Goal: Task Accomplishment & Management: Use online tool/utility

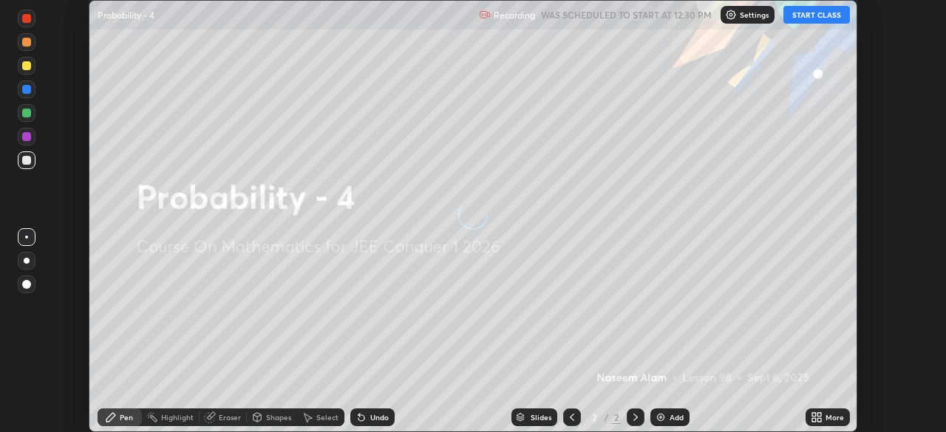
scroll to position [432, 946]
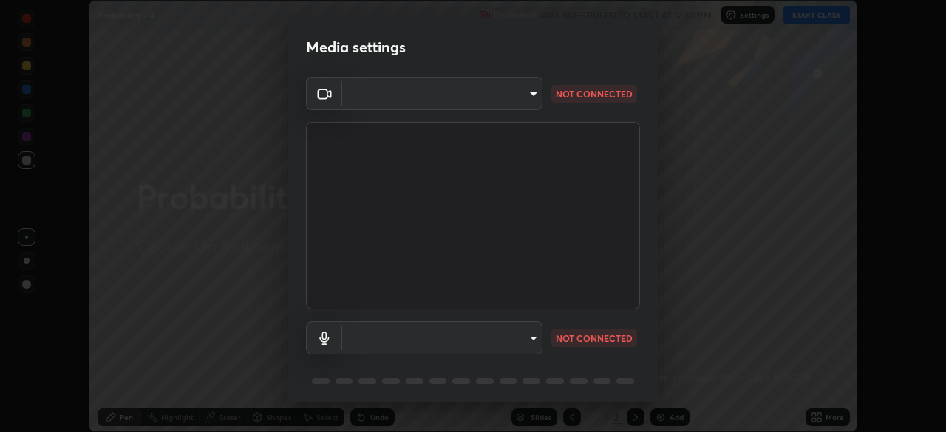
type input "5b0ce39d11be3a435715daab6ad7fa25508616855f5d18a60cdf0faa8df0ce2b"
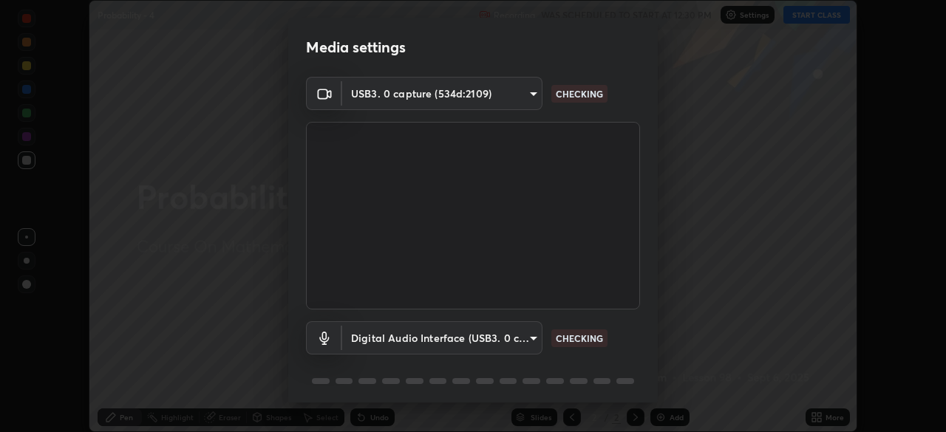
scroll to position [52, 0]
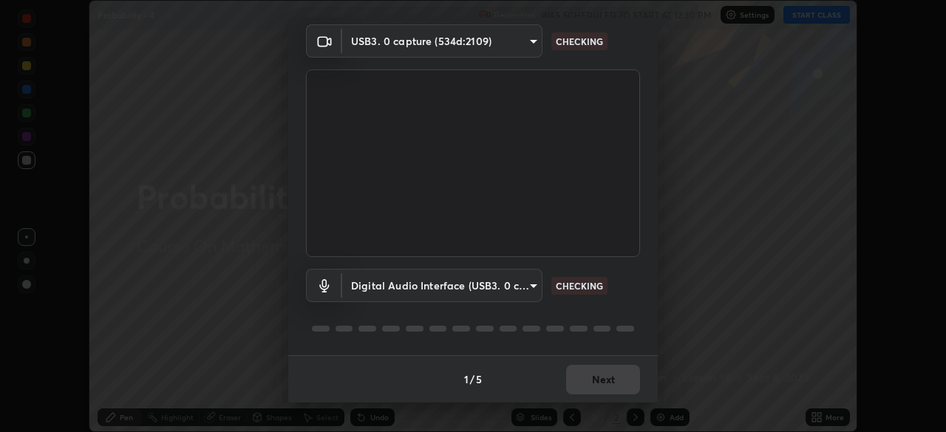
click at [511, 287] on body "Erase all Probability - 4 Recording WAS SCHEDULED TO START AT 12:30 PM Settings…" at bounding box center [473, 216] width 946 height 432
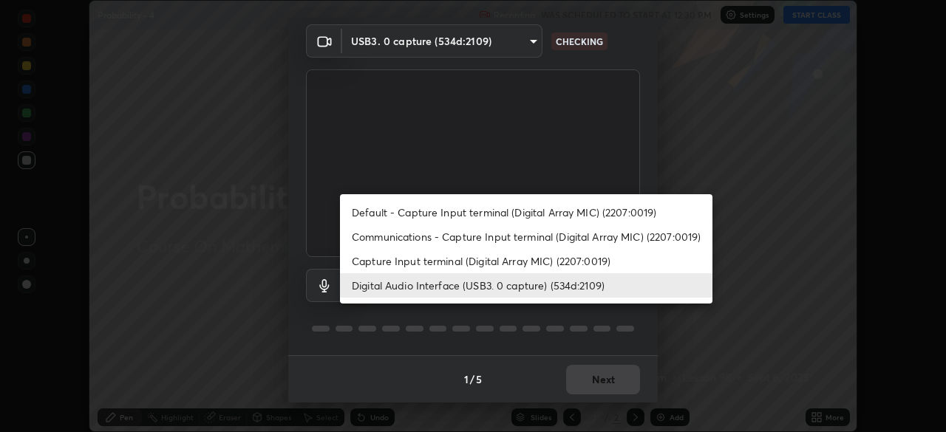
click at [513, 257] on li "Capture Input terminal (Digital Array MIC) (2207:0019)" at bounding box center [526, 261] width 372 height 24
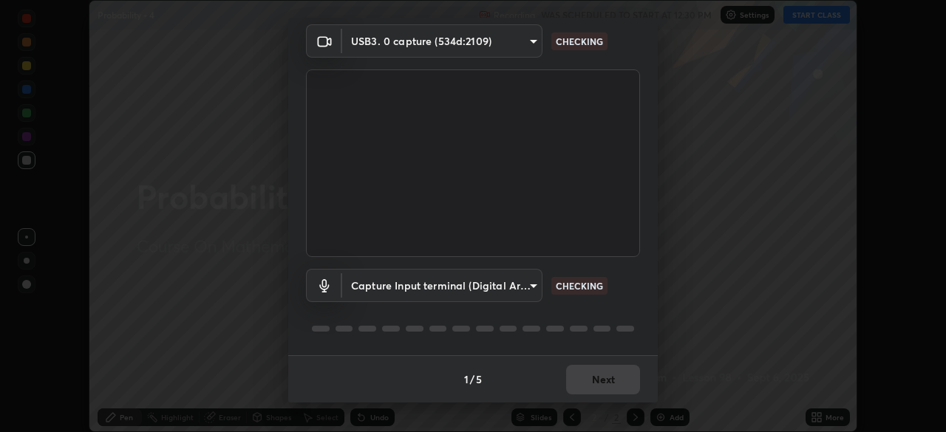
click at [518, 289] on body "Erase all Probability - 4 Recording WAS SCHEDULED TO START AT 12:30 PM Settings…" at bounding box center [473, 216] width 946 height 432
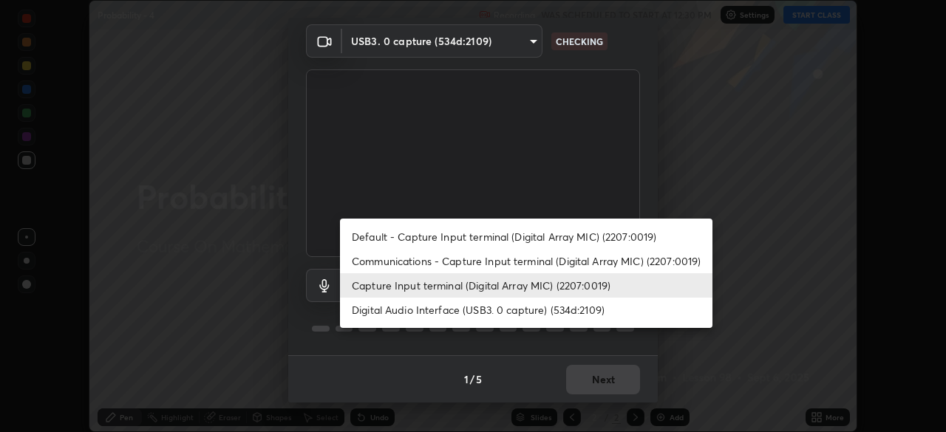
click at [499, 311] on li "Digital Audio Interface (USB3. 0 capture) (534d:2109)" at bounding box center [526, 310] width 372 height 24
type input "a1042adff76ea4b5505a52ff3a0232de4086f7e529f4609d60403d5288817579"
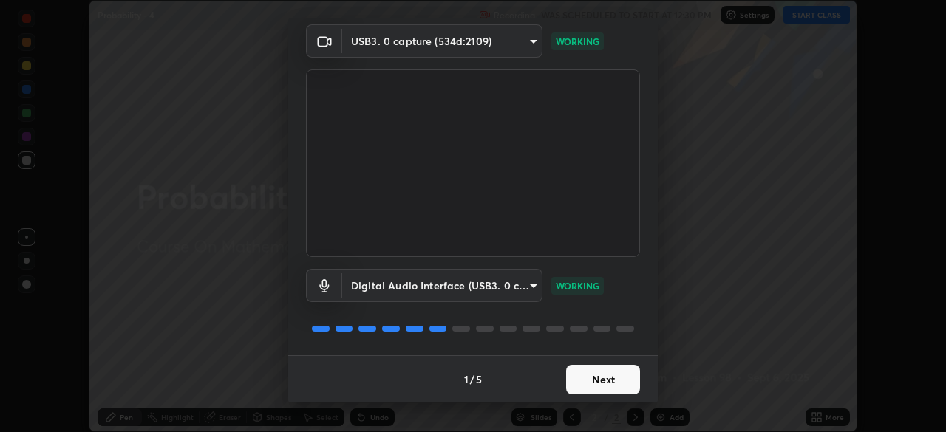
click at [609, 377] on button "Next" at bounding box center [603, 380] width 74 height 30
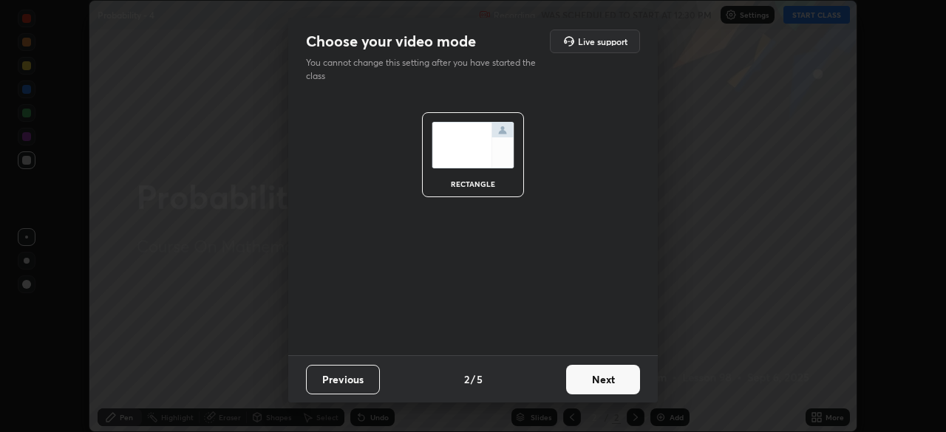
click at [613, 383] on button "Next" at bounding box center [603, 380] width 74 height 30
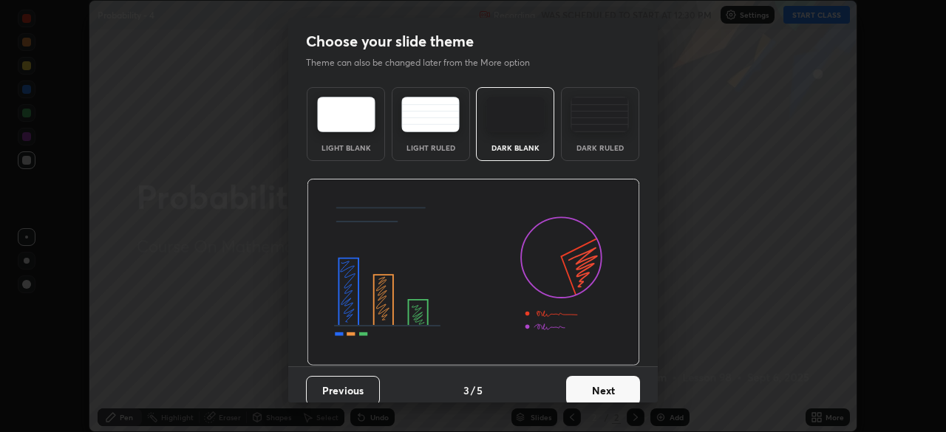
click at [624, 388] on button "Next" at bounding box center [603, 391] width 74 height 30
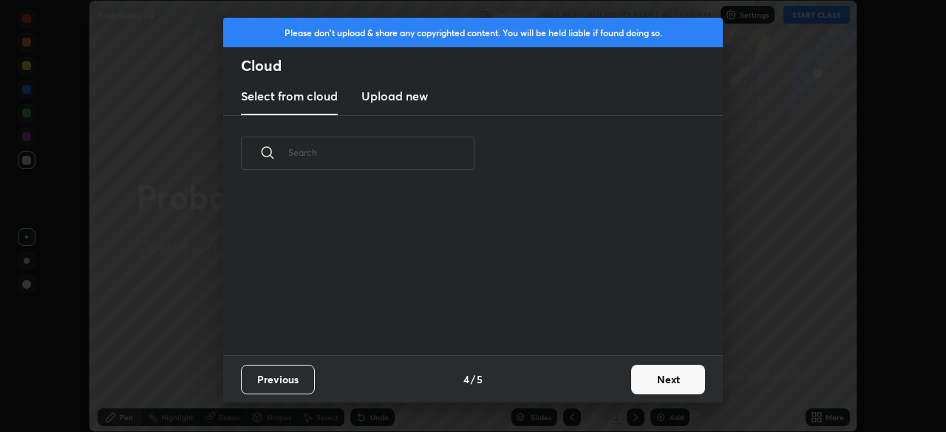
click at [647, 383] on button "Next" at bounding box center [668, 380] width 74 height 30
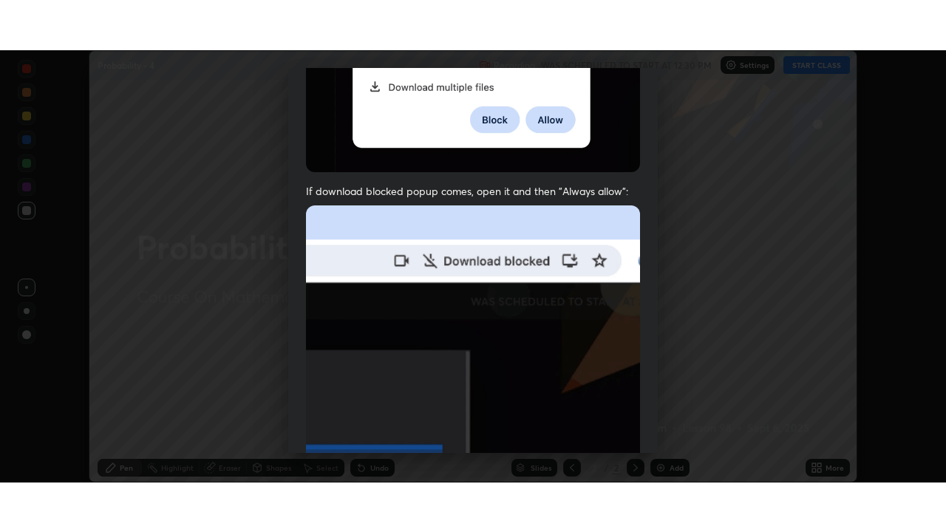
scroll to position [354, 0]
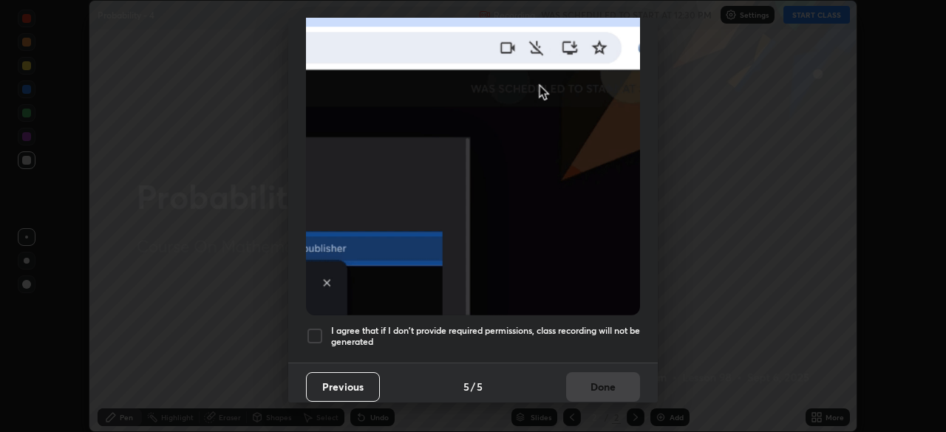
click at [562, 327] on h5 "I agree that if I don't provide required permissions, class recording will not …" at bounding box center [485, 336] width 309 height 23
click at [606, 387] on button "Done" at bounding box center [603, 387] width 74 height 30
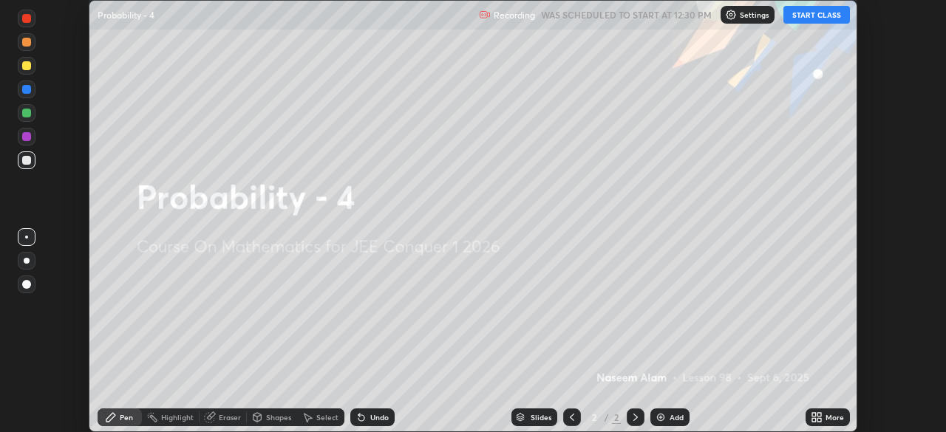
click at [812, 418] on icon at bounding box center [814, 420] width 4 height 4
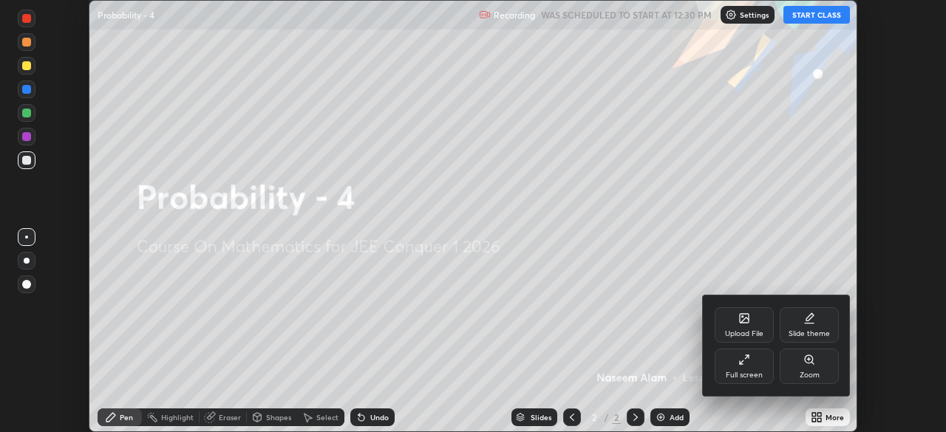
click at [755, 372] on div "Full screen" at bounding box center [744, 375] width 37 height 7
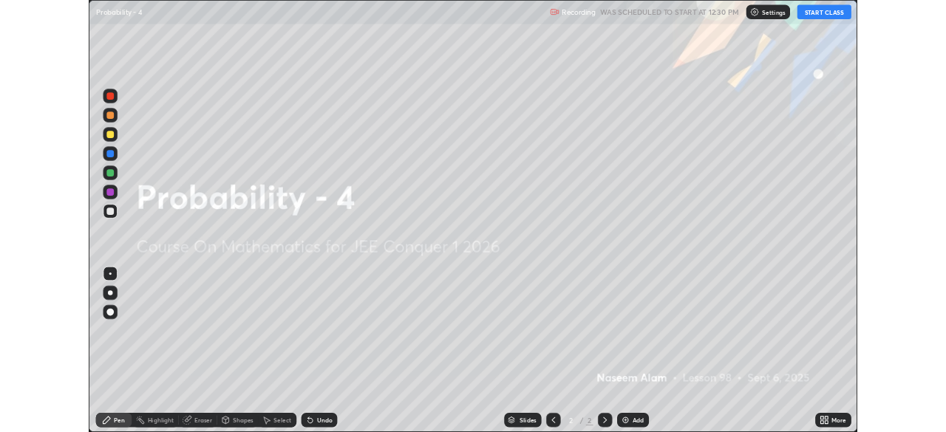
scroll to position [532, 946]
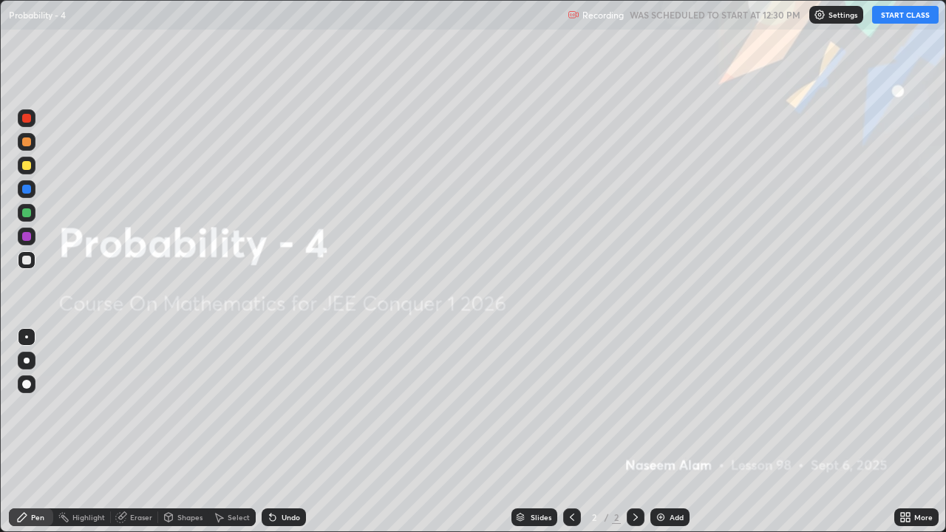
click at [903, 16] on button "START CLASS" at bounding box center [905, 15] width 66 height 18
click at [667, 431] on div "Add" at bounding box center [669, 517] width 39 height 18
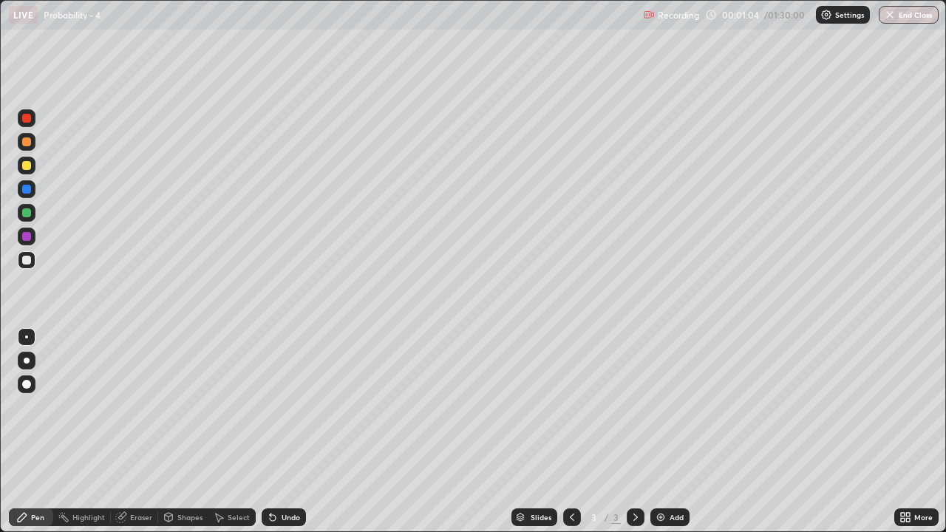
click at [190, 431] on div "Shapes" at bounding box center [189, 516] width 25 height 7
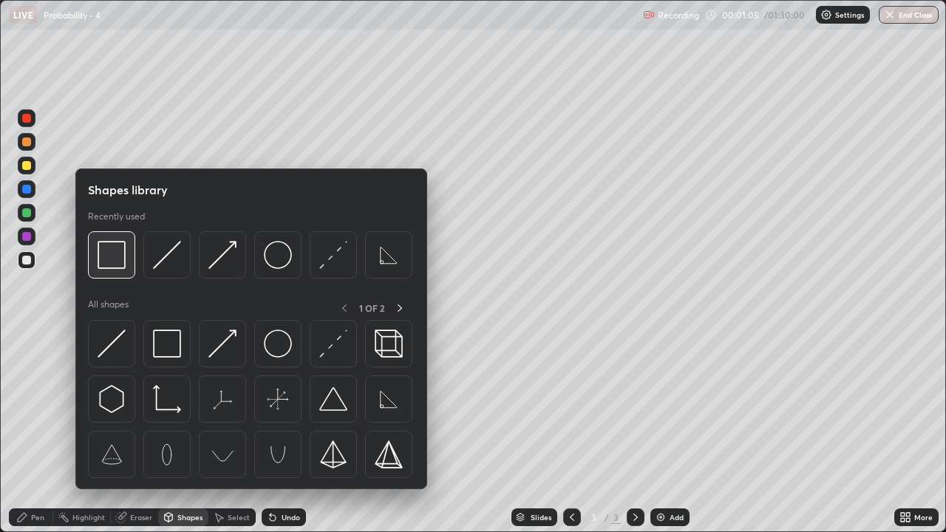
click at [117, 257] on img at bounding box center [112, 255] width 28 height 28
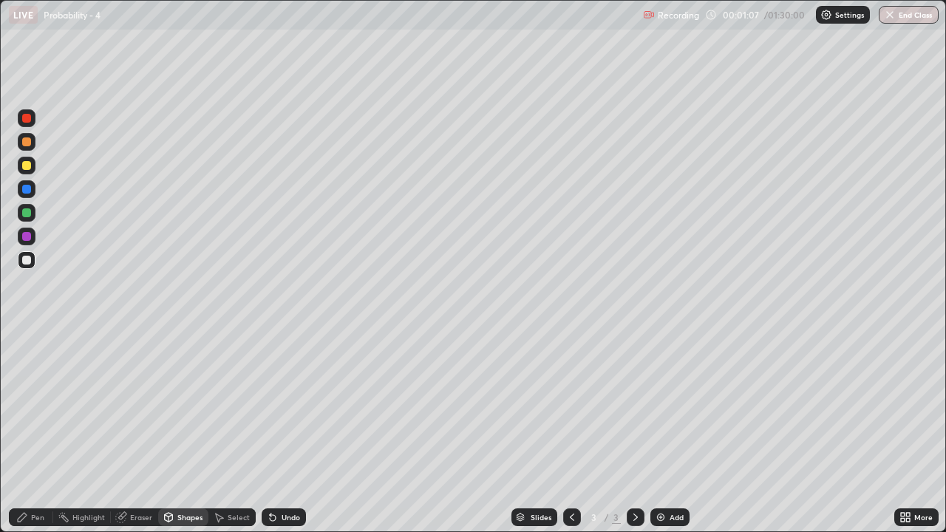
click at [29, 431] on div "Pen" at bounding box center [31, 517] width 44 height 18
click at [27, 213] on div at bounding box center [26, 212] width 9 height 9
click at [27, 260] on div at bounding box center [26, 260] width 9 height 9
click at [30, 165] on div at bounding box center [26, 165] width 9 height 9
click at [231, 431] on div "Select" at bounding box center [239, 516] width 22 height 7
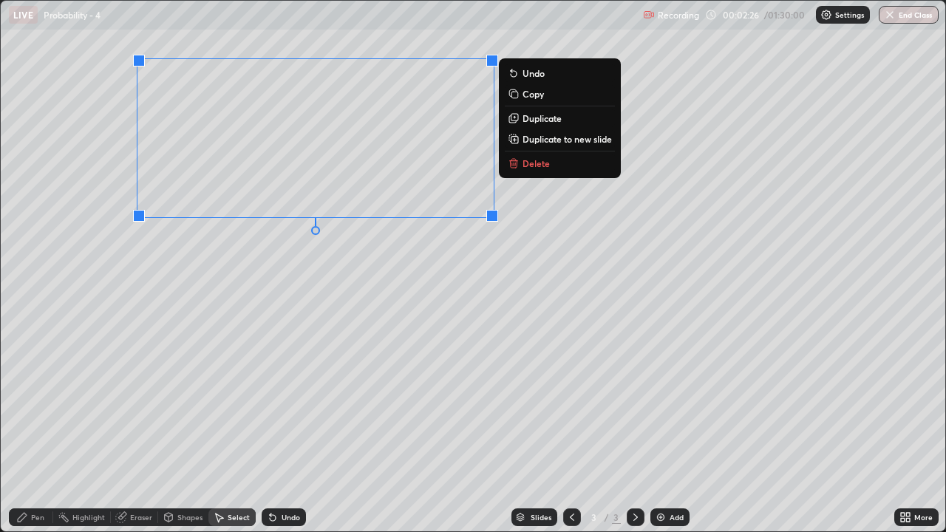
click at [295, 276] on div "0 ° Undo Copy Duplicate Duplicate to new slide Delete" at bounding box center [473, 266] width 944 height 530
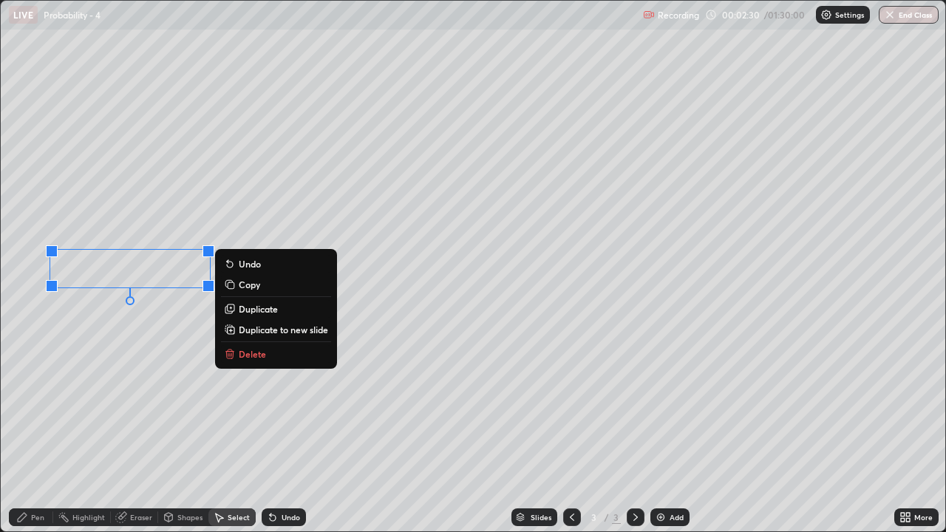
click at [24, 431] on icon at bounding box center [22, 517] width 9 height 9
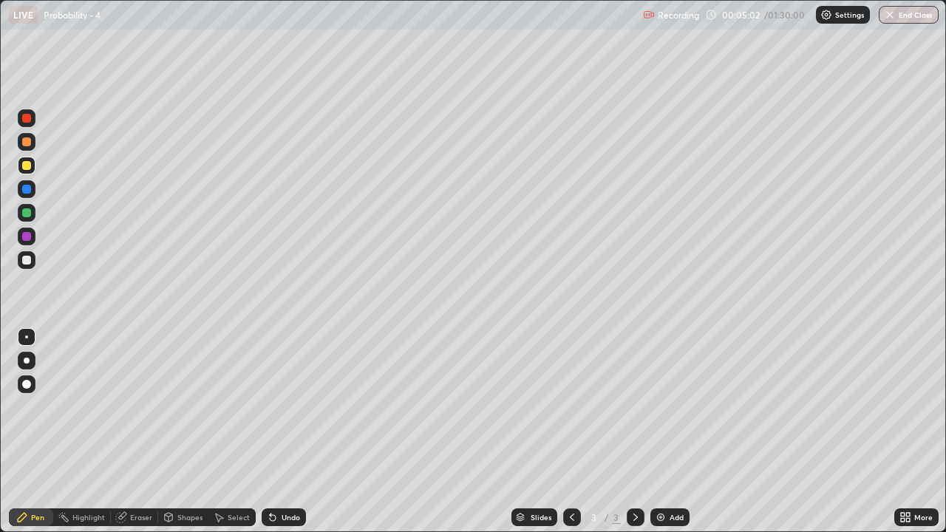
click at [295, 431] on div "Undo" at bounding box center [290, 516] width 18 height 7
click at [292, 431] on div "Undo" at bounding box center [290, 516] width 18 height 7
click at [135, 431] on div "Eraser" at bounding box center [141, 516] width 22 height 7
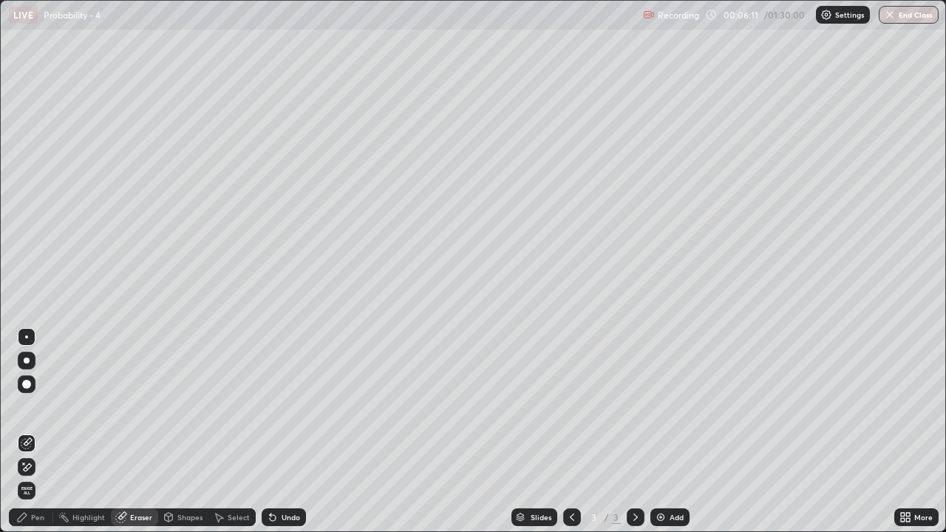
click at [30, 431] on div "Pen" at bounding box center [31, 517] width 44 height 18
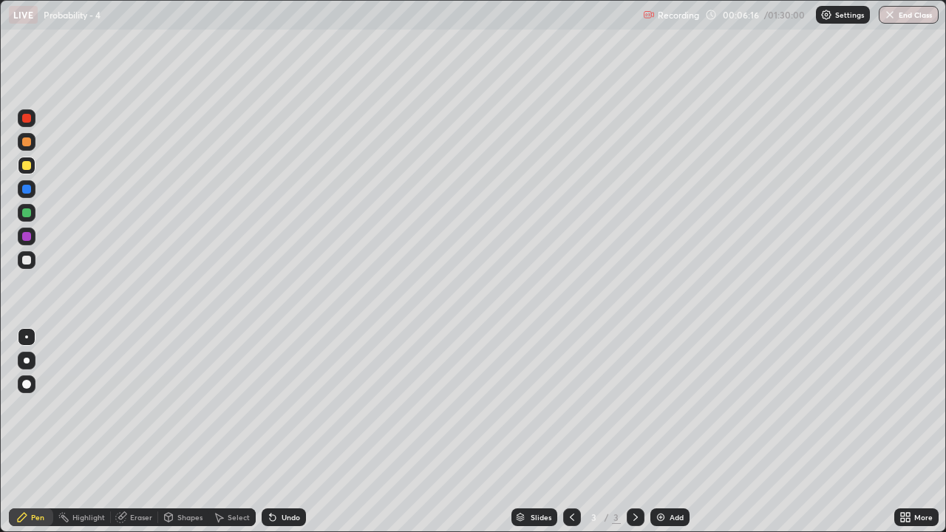
click at [28, 259] on div at bounding box center [26, 260] width 9 height 9
click at [27, 165] on div at bounding box center [26, 165] width 9 height 9
click at [663, 431] on img at bounding box center [661, 517] width 12 height 12
click at [27, 260] on div at bounding box center [26, 260] width 9 height 9
click at [287, 431] on div "Undo" at bounding box center [290, 516] width 18 height 7
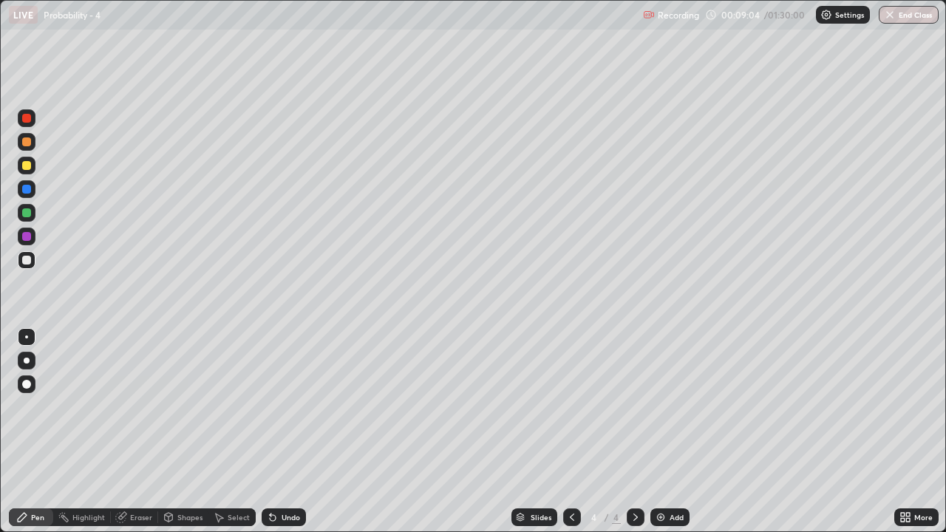
click at [290, 431] on div "Undo" at bounding box center [290, 516] width 18 height 7
click at [283, 431] on div "Undo" at bounding box center [290, 516] width 18 height 7
click at [282, 431] on div "Undo" at bounding box center [290, 516] width 18 height 7
click at [280, 431] on div "Undo" at bounding box center [284, 517] width 44 height 18
click at [28, 165] on div at bounding box center [26, 165] width 9 height 9
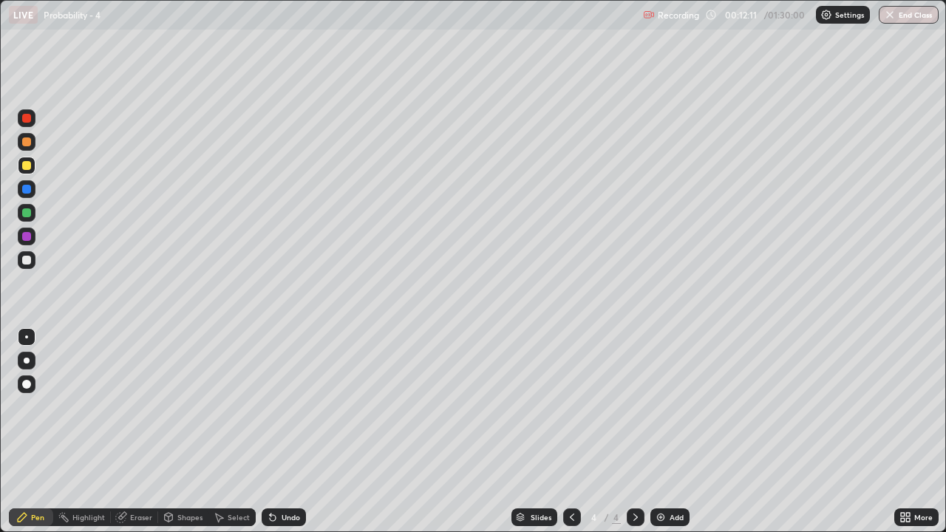
click at [26, 262] on div at bounding box center [26, 260] width 9 height 9
click at [276, 431] on div "Undo" at bounding box center [284, 517] width 44 height 18
click at [278, 431] on div "Undo" at bounding box center [284, 517] width 44 height 18
click at [140, 431] on div "Eraser" at bounding box center [141, 516] width 22 height 7
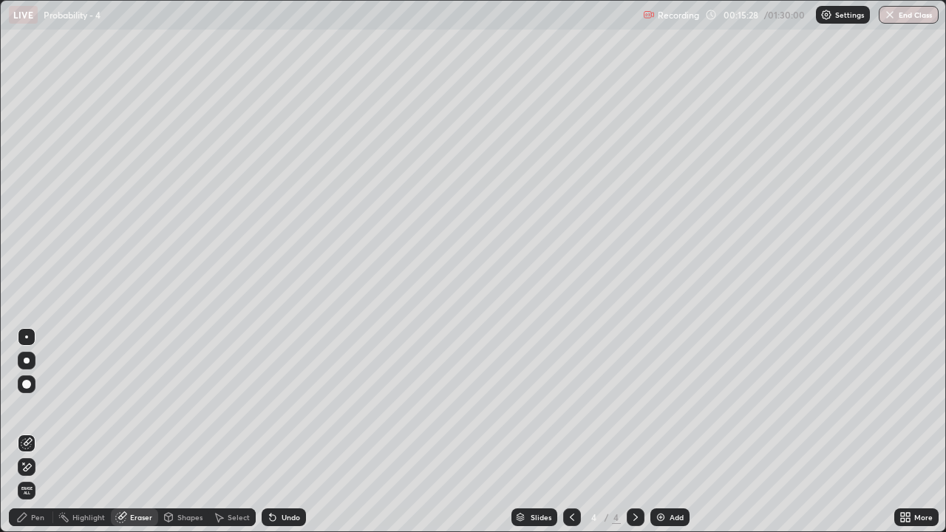
click at [38, 431] on div "Pen" at bounding box center [37, 516] width 13 height 7
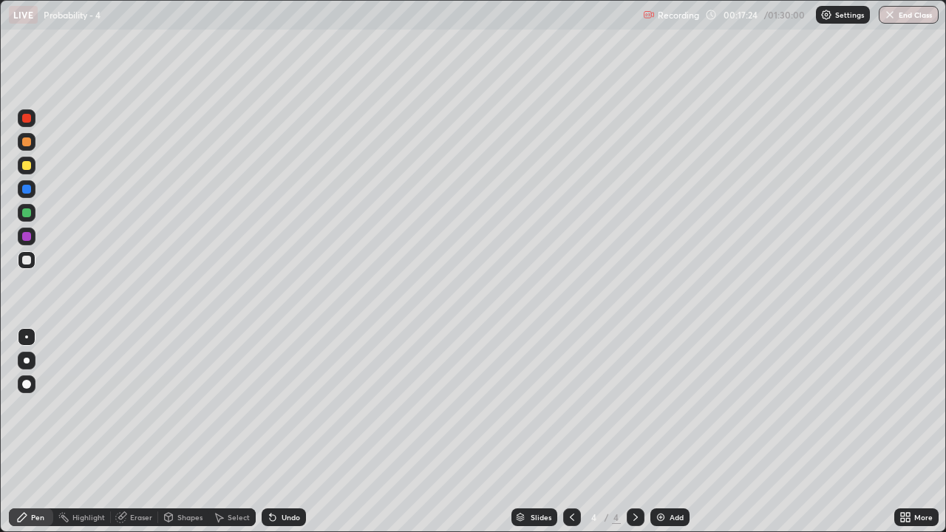
click at [129, 431] on div "Eraser" at bounding box center [134, 517] width 47 height 18
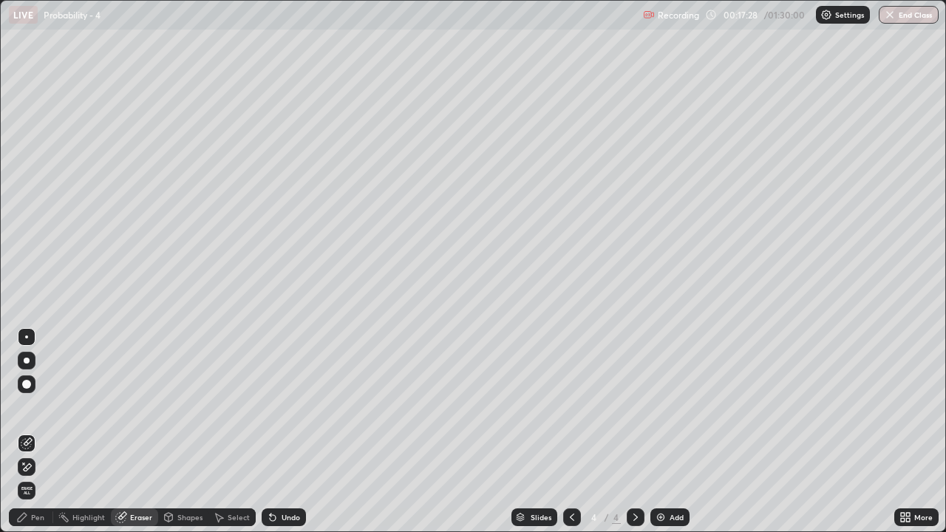
click at [33, 431] on div "Pen" at bounding box center [37, 516] width 13 height 7
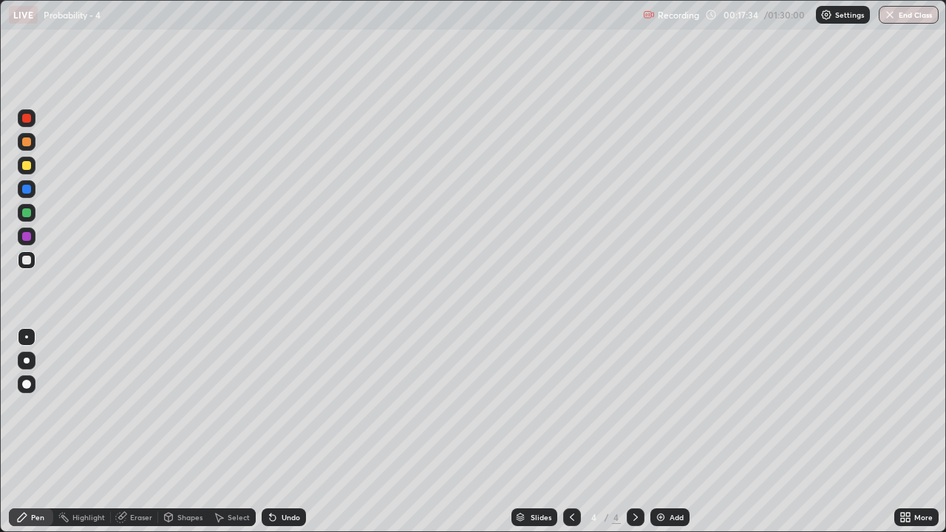
click at [233, 431] on div "Select" at bounding box center [239, 516] width 22 height 7
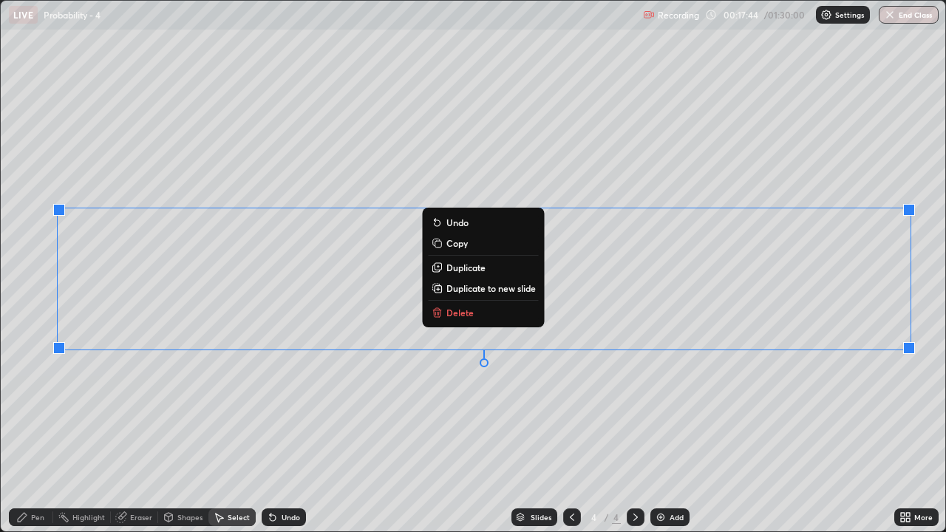
click at [461, 287] on p "Duplicate to new slide" at bounding box center [490, 288] width 89 height 12
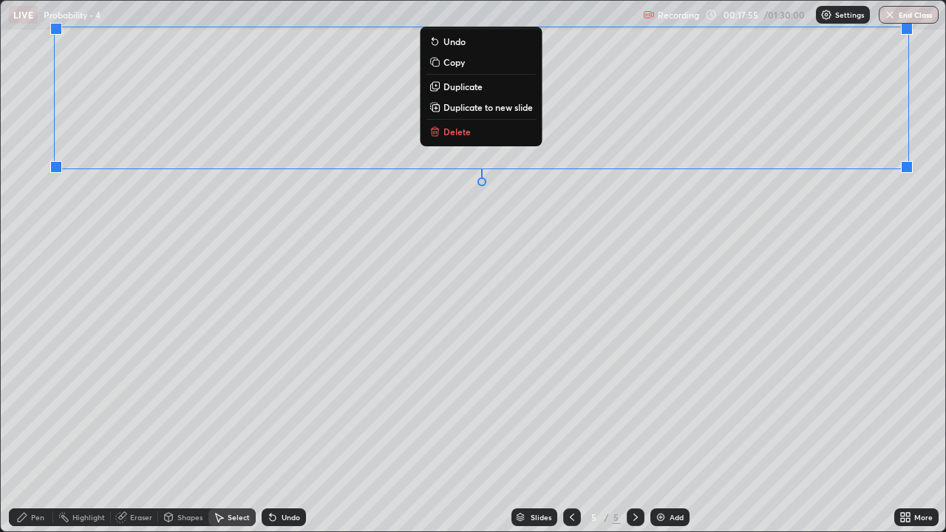
click at [667, 301] on div "0 ° Undo Copy Duplicate Duplicate to new slide Delete" at bounding box center [473, 266] width 944 height 530
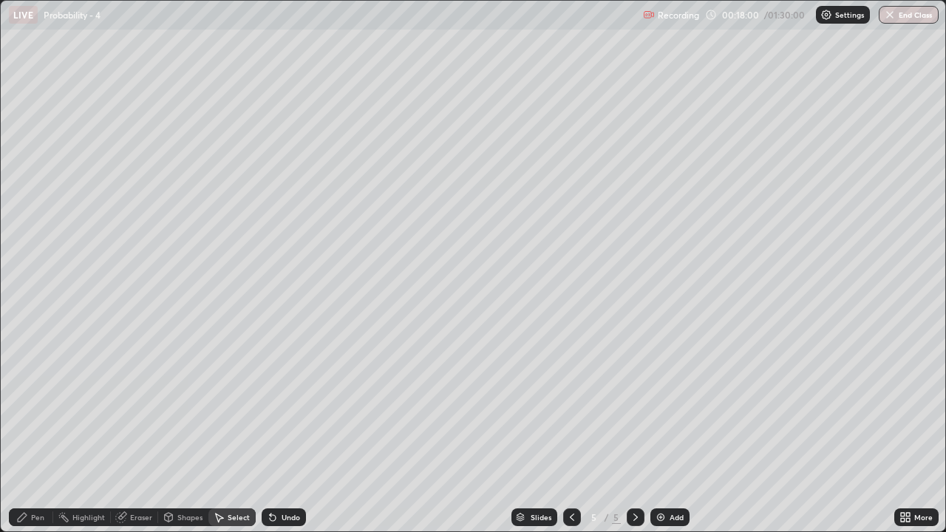
click at [30, 431] on div "Pen" at bounding box center [31, 517] width 44 height 18
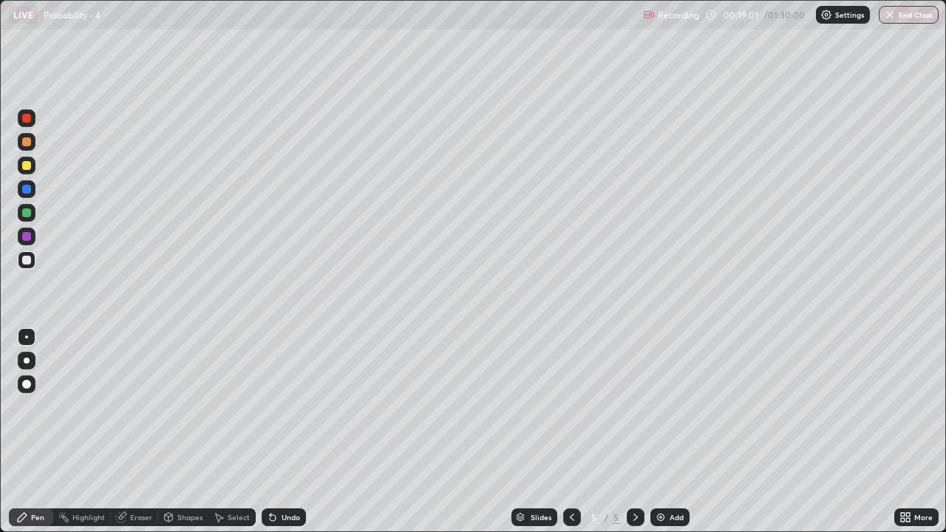
click at [133, 431] on div "Eraser" at bounding box center [134, 517] width 47 height 18
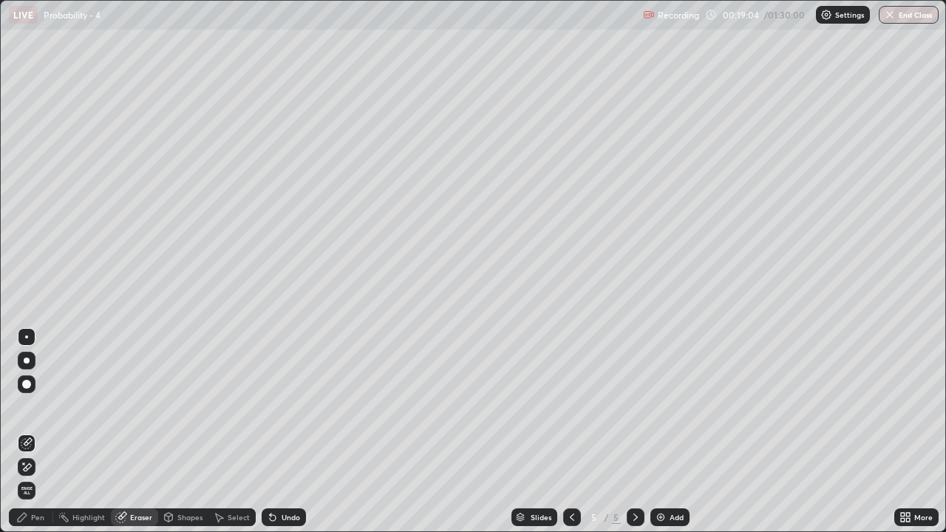
click at [32, 431] on div "Pen" at bounding box center [37, 516] width 13 height 7
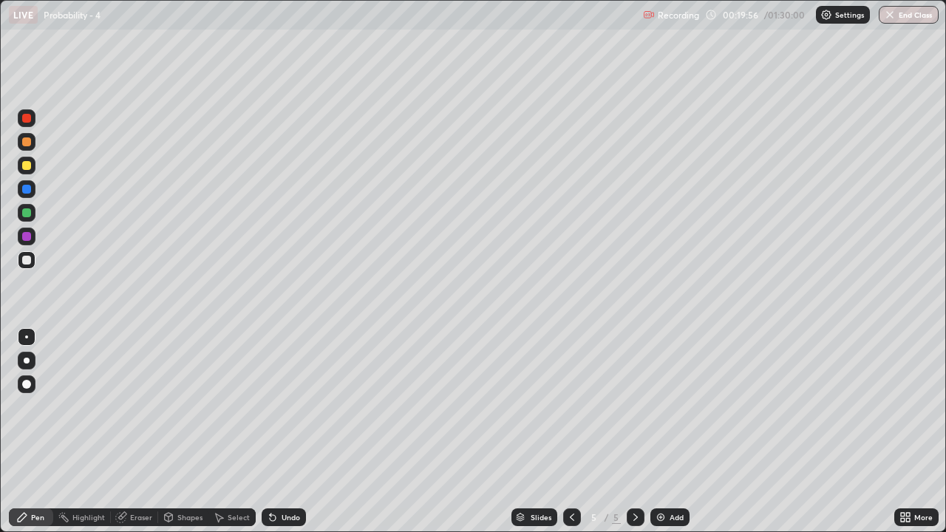
click at [286, 431] on div "Undo" at bounding box center [290, 516] width 18 height 7
click at [232, 431] on div "Select" at bounding box center [239, 516] width 22 height 7
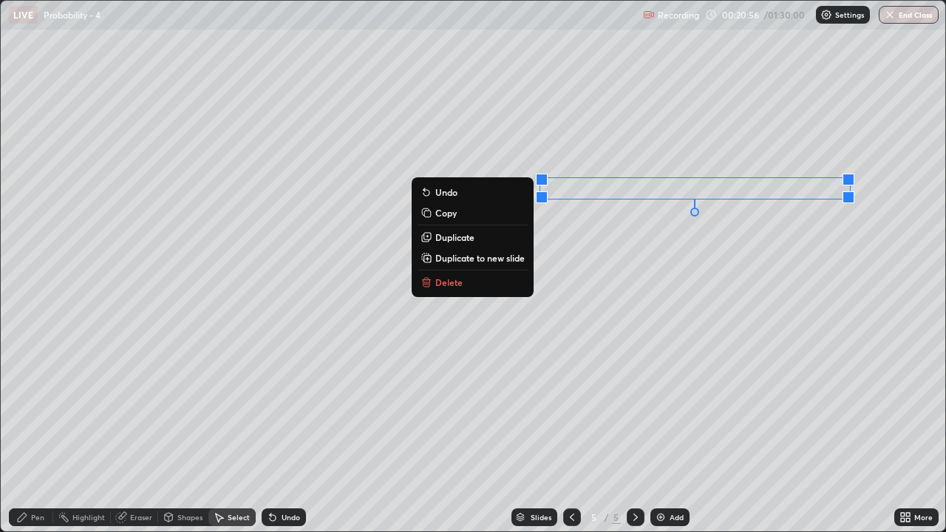
click at [462, 238] on p "Duplicate" at bounding box center [454, 237] width 39 height 12
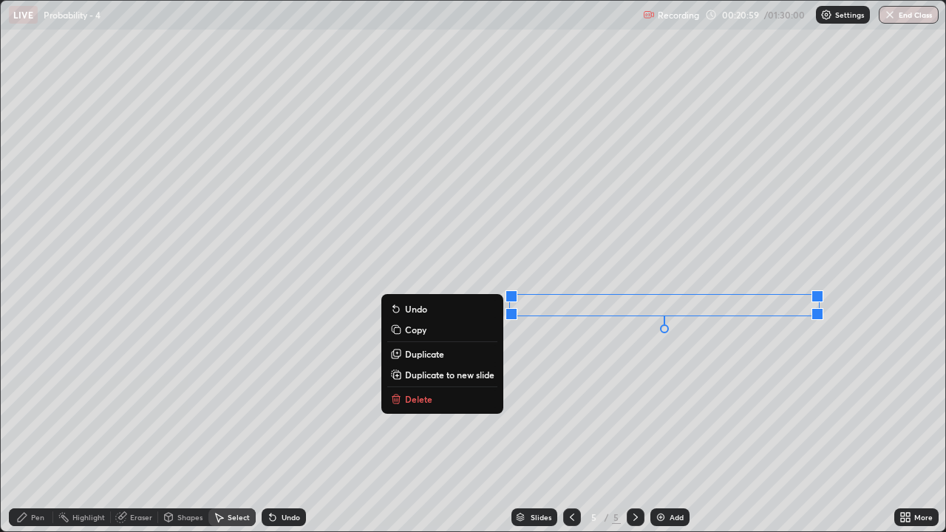
click at [557, 369] on div "0 ° Undo Copy Duplicate Duplicate to new slide Delete" at bounding box center [473, 266] width 944 height 530
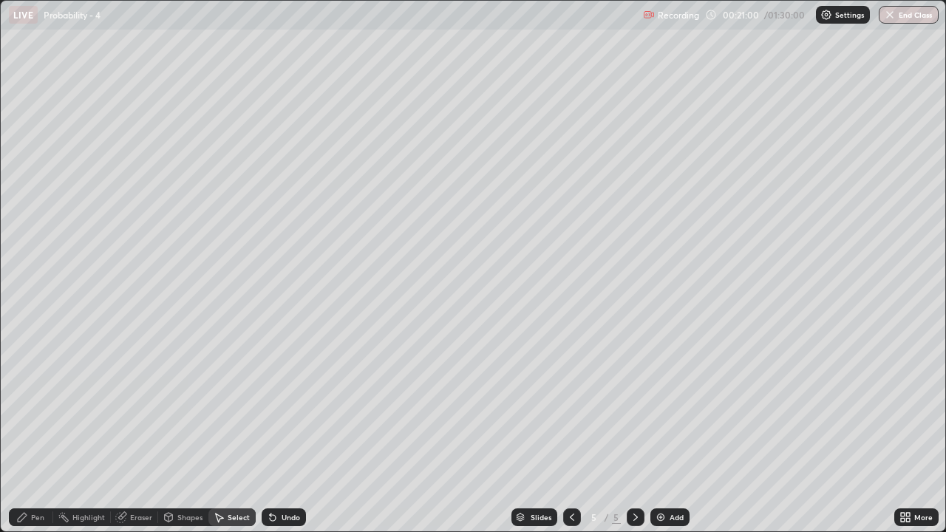
click at [35, 431] on div "Pen" at bounding box center [37, 516] width 13 height 7
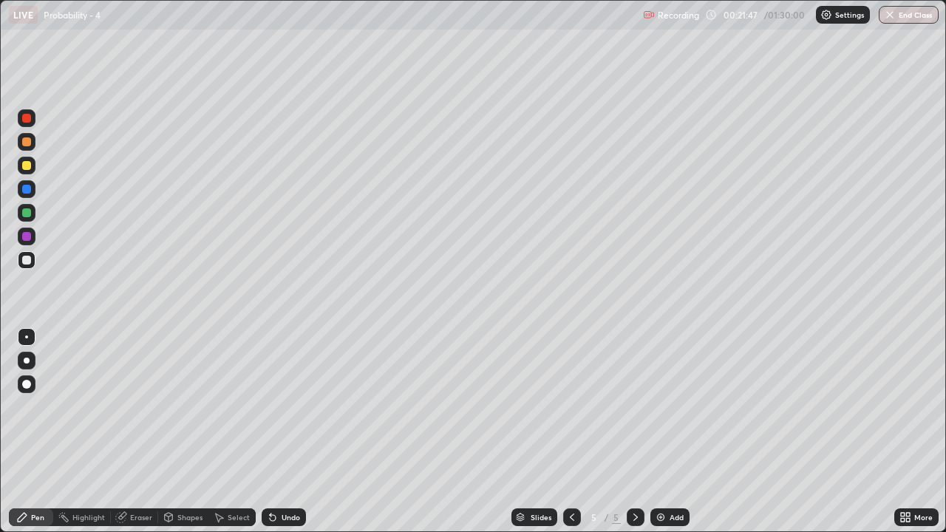
click at [660, 431] on img at bounding box center [661, 517] width 12 height 12
click at [284, 431] on div "Undo" at bounding box center [290, 516] width 18 height 7
click at [285, 431] on div "Undo" at bounding box center [290, 516] width 18 height 7
click at [288, 431] on div "Undo" at bounding box center [290, 516] width 18 height 7
click at [25, 165] on div at bounding box center [26, 165] width 9 height 9
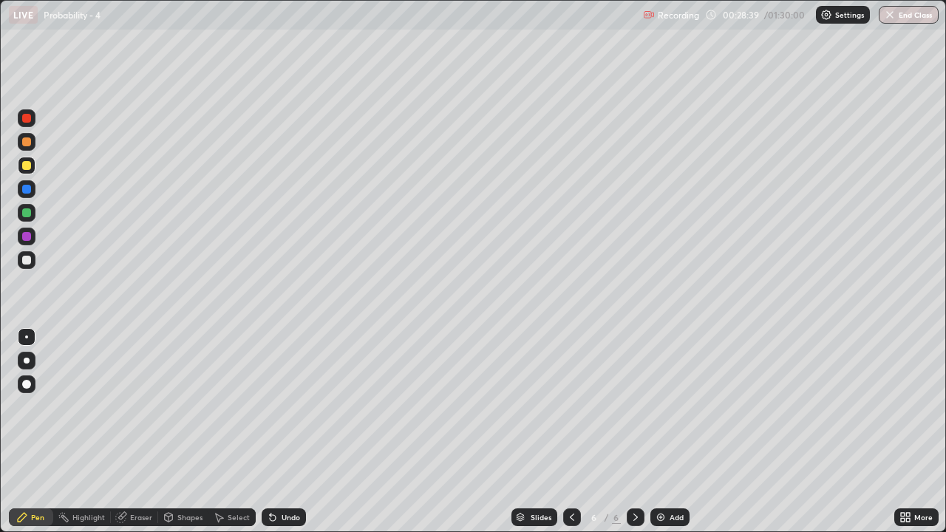
click at [25, 262] on div at bounding box center [26, 260] width 9 height 9
click at [284, 431] on div "Undo" at bounding box center [290, 516] width 18 height 7
click at [286, 431] on div "Undo" at bounding box center [290, 516] width 18 height 7
click at [906, 431] on icon at bounding box center [908, 515] width 4 height 4
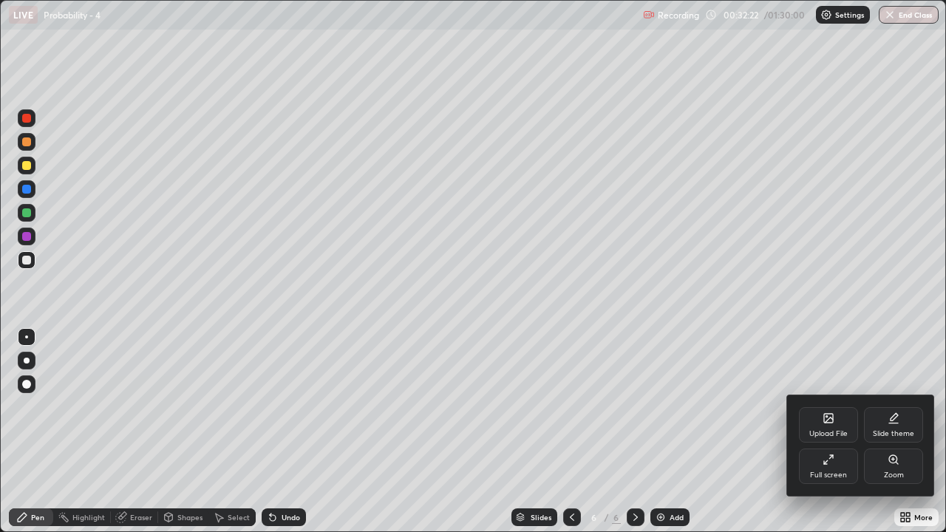
click at [830, 431] on icon at bounding box center [828, 460] width 12 height 12
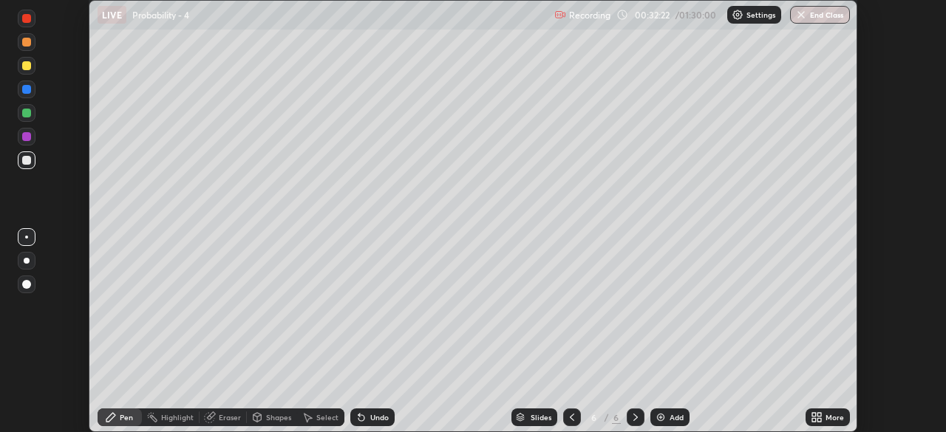
scroll to position [73450, 72936]
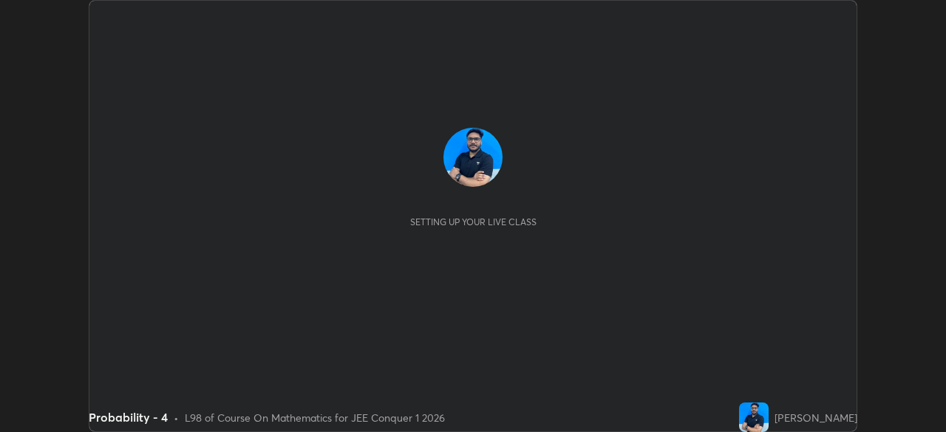
scroll to position [432, 945]
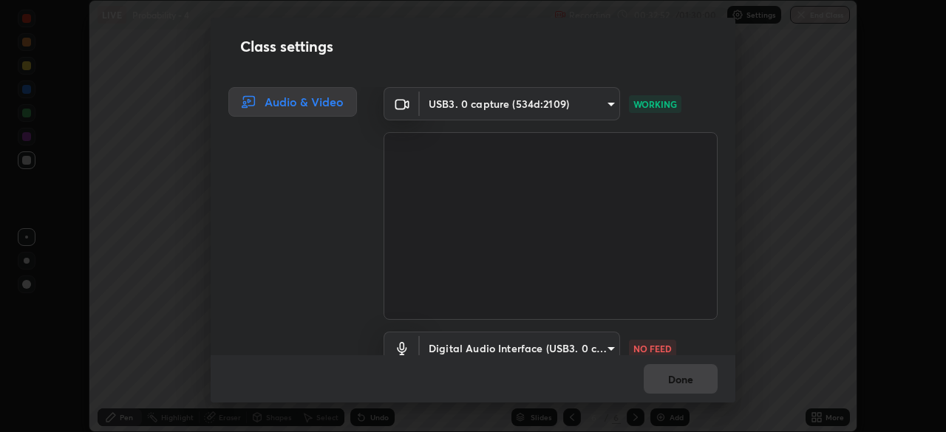
click at [601, 346] on body "Erase all LIVE Probability - 4 Recording 00:32:52 / 01:30:00 Settings End Class…" at bounding box center [473, 216] width 946 height 432
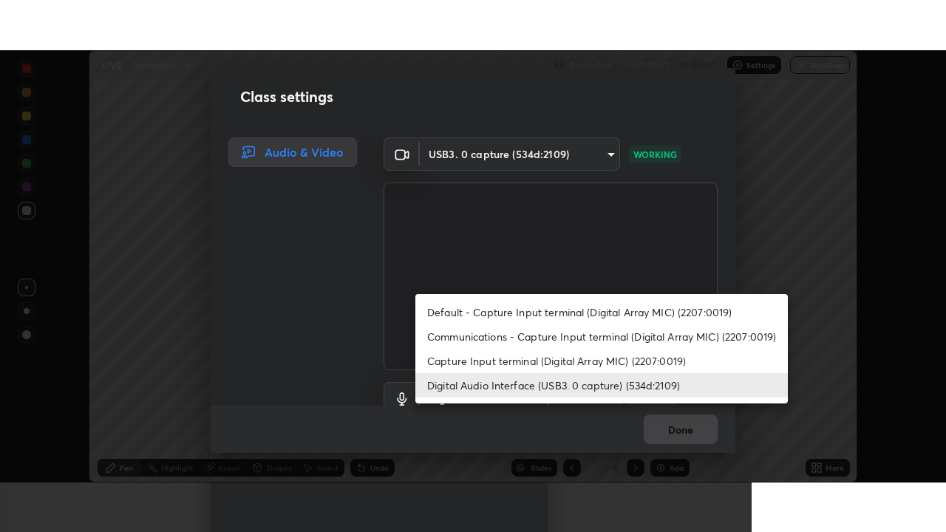
scroll to position [13, 0]
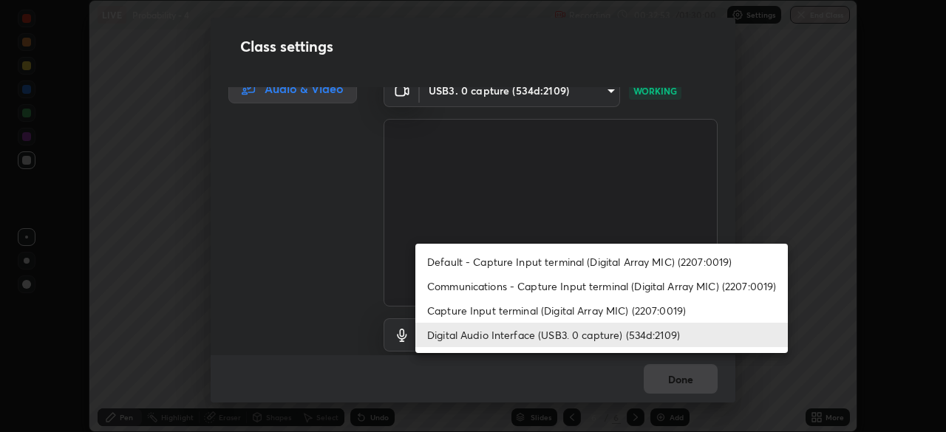
click at [593, 310] on li "Capture Input terminal (Digital Array MIC) (2207:0019)" at bounding box center [601, 310] width 372 height 24
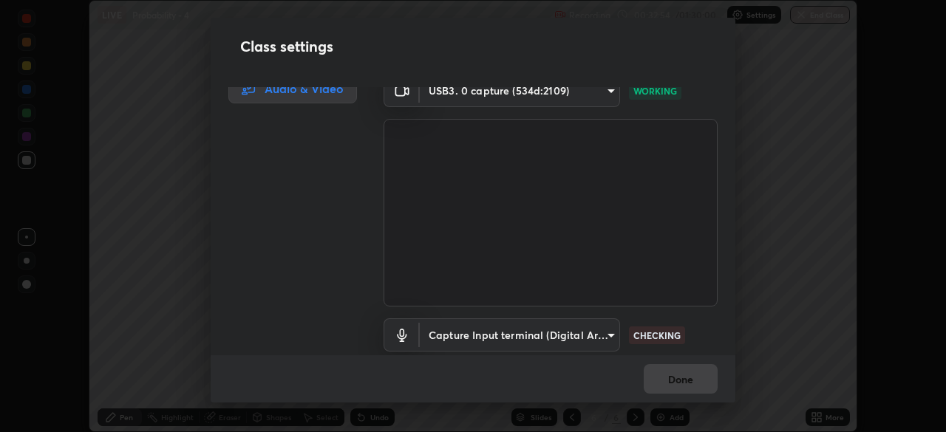
click at [598, 332] on body "Erase all LIVE Probability - 4 Recording 00:32:54 / 01:30:00 Settings End Class…" at bounding box center [473, 216] width 946 height 432
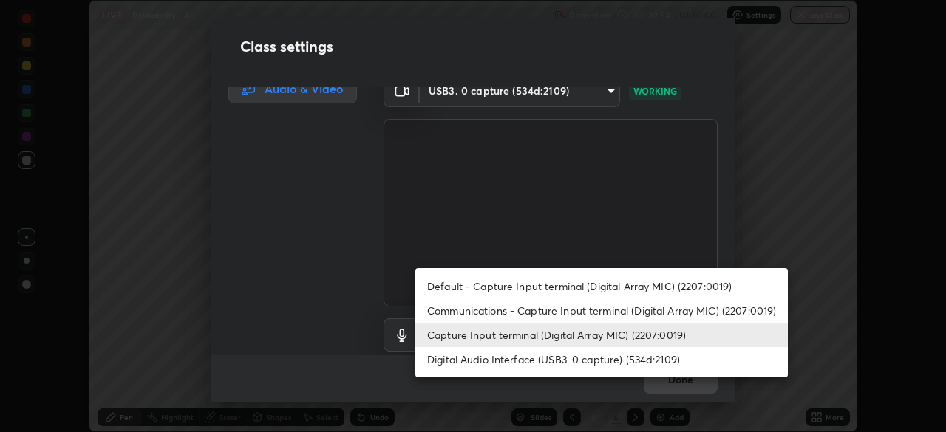
click at [587, 359] on li "Digital Audio Interface (USB3. 0 capture) (534d:2109)" at bounding box center [601, 359] width 372 height 24
type input "a1042adff76ea4b5505a52ff3a0232de4086f7e529f4609d60403d5288817579"
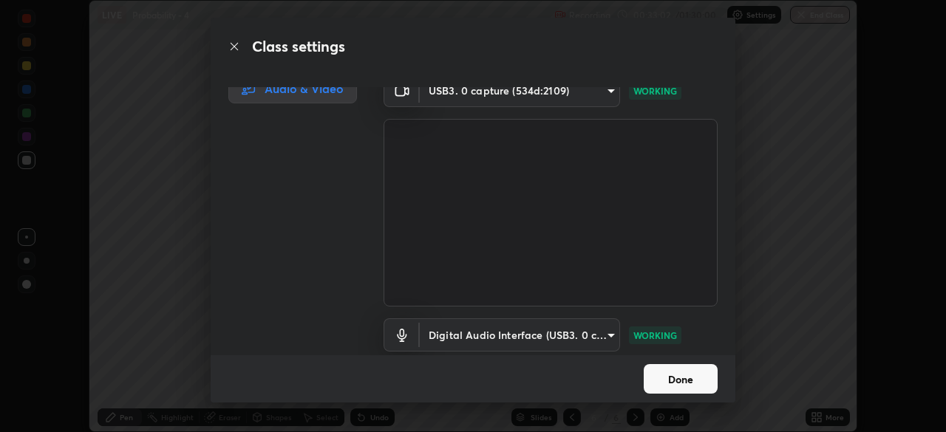
click at [693, 379] on button "Done" at bounding box center [681, 379] width 74 height 30
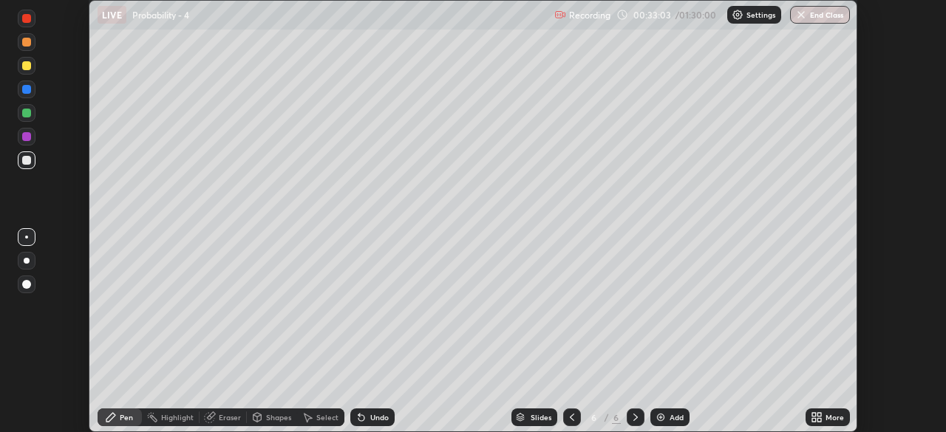
click at [819, 417] on icon at bounding box center [816, 418] width 12 height 12
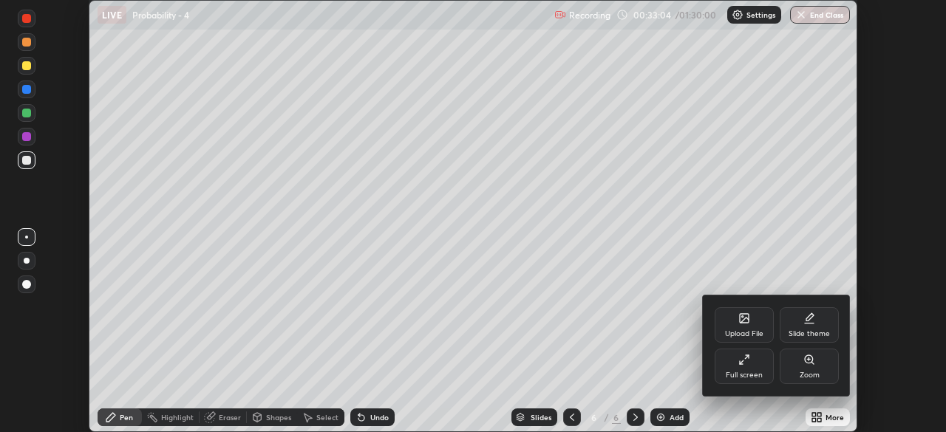
click at [757, 373] on div "Full screen" at bounding box center [744, 375] width 37 height 7
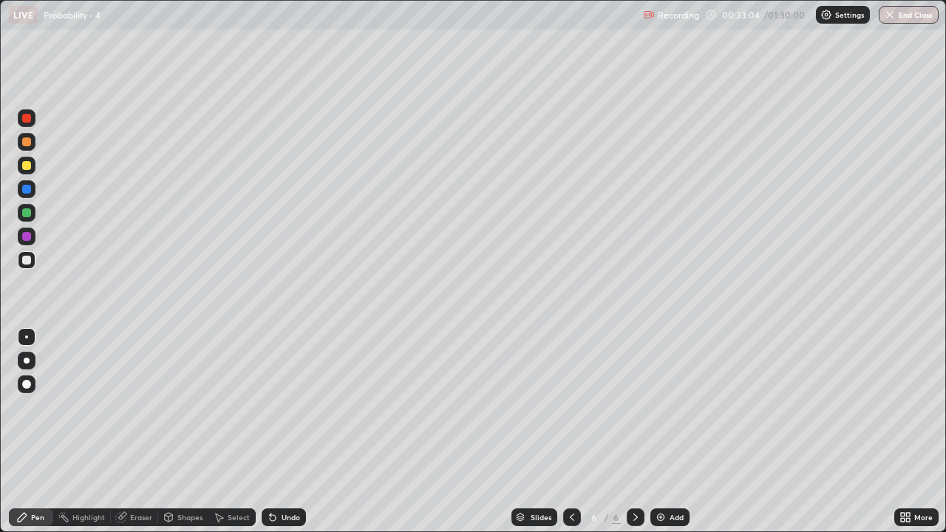
scroll to position [532, 946]
click at [236, 431] on div "Select" at bounding box center [239, 516] width 22 height 7
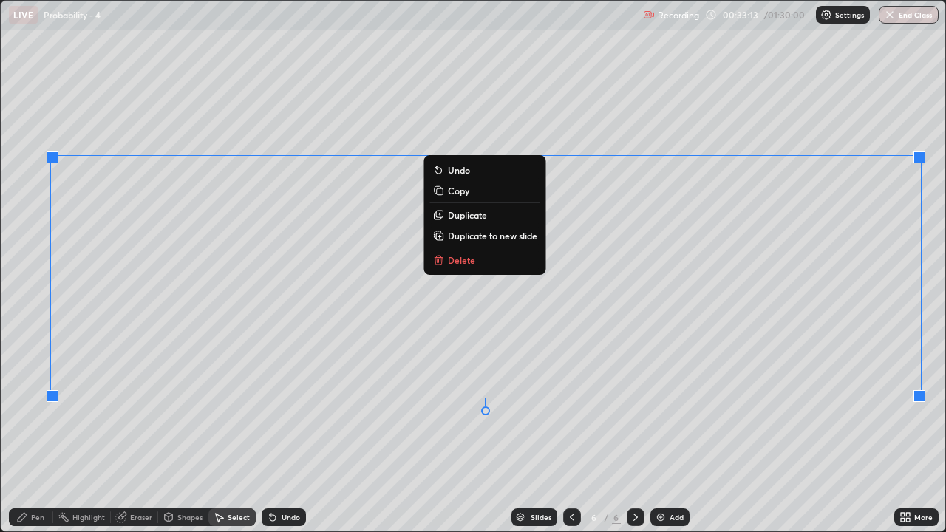
click at [485, 235] on p "Duplicate to new slide" at bounding box center [492, 236] width 89 height 12
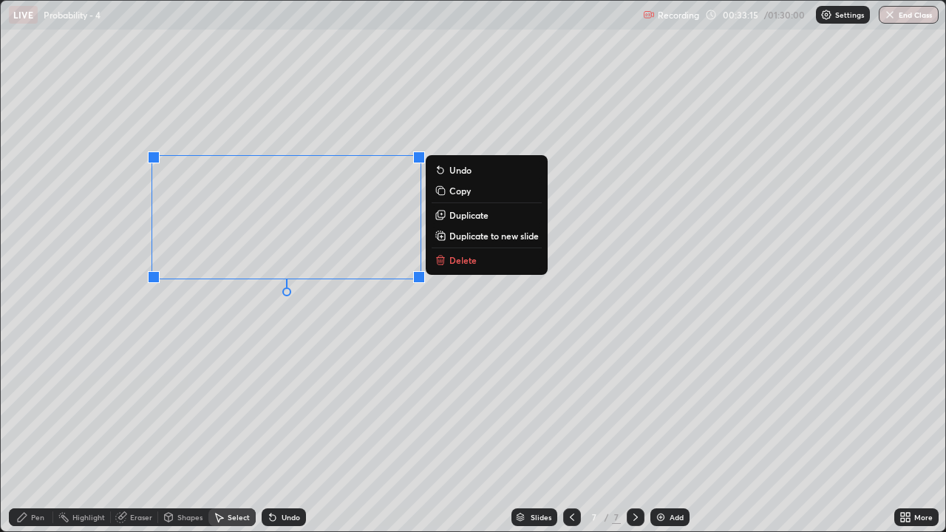
click at [453, 259] on p "Delete" at bounding box center [462, 260] width 27 height 12
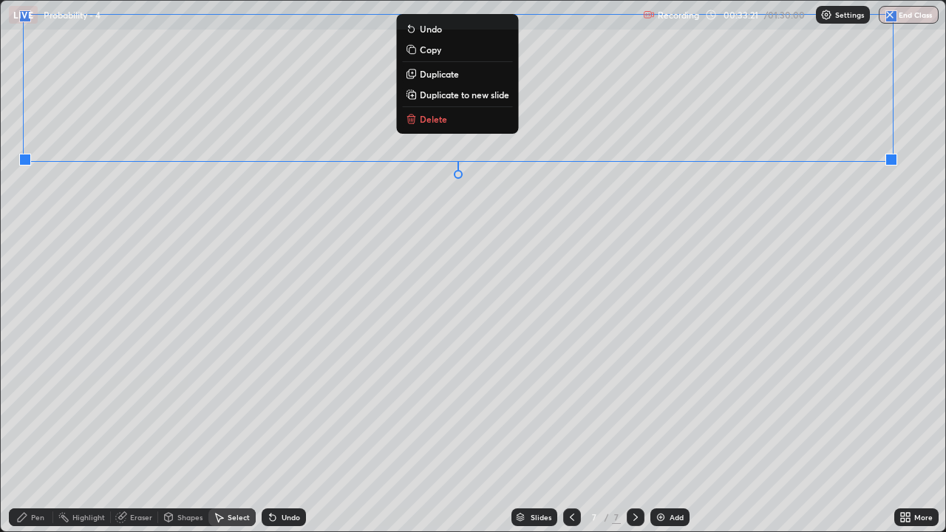
click at [181, 272] on div "0 ° Undo Copy Duplicate Duplicate to new slide Delete" at bounding box center [473, 266] width 944 height 530
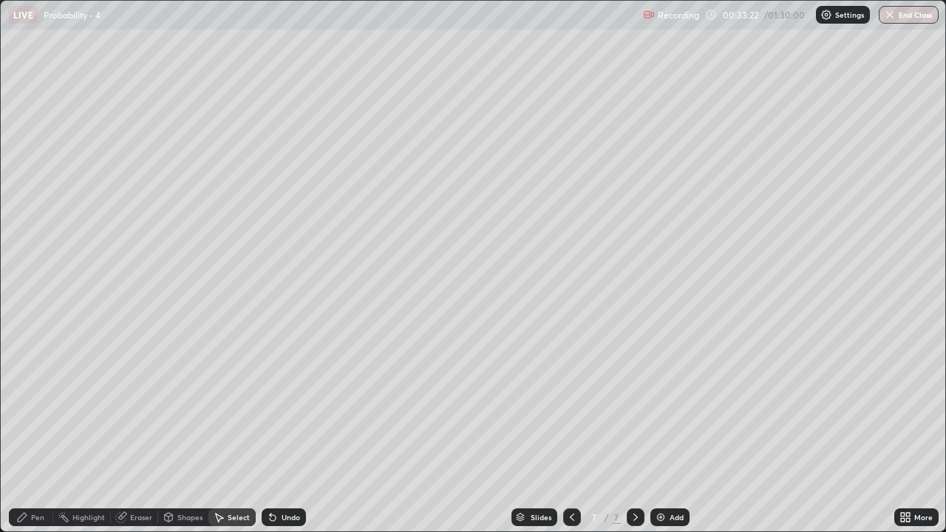
click at [33, 431] on div "Pen" at bounding box center [37, 516] width 13 height 7
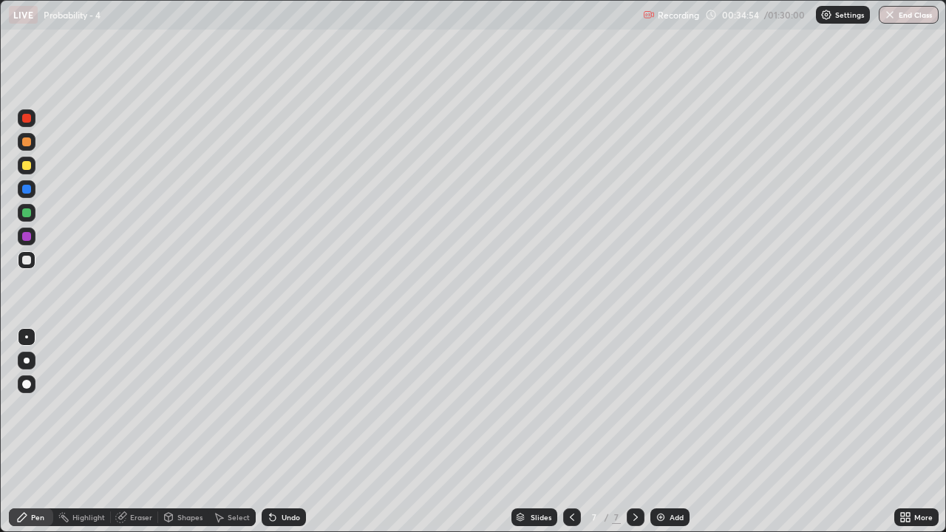
click at [281, 431] on div "Undo" at bounding box center [284, 517] width 44 height 18
click at [279, 431] on div "Undo" at bounding box center [284, 517] width 44 height 18
click at [284, 431] on div "Undo" at bounding box center [290, 516] width 18 height 7
click at [282, 431] on div "Undo" at bounding box center [290, 516] width 18 height 7
click at [284, 431] on div "Undo" at bounding box center [290, 516] width 18 height 7
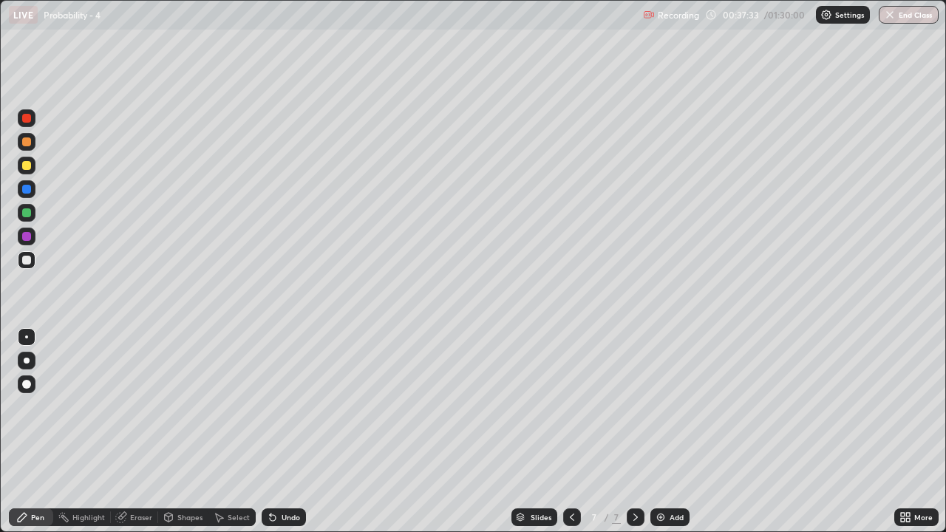
click at [281, 431] on div "Undo" at bounding box center [290, 516] width 18 height 7
click at [296, 431] on div "Undo" at bounding box center [290, 516] width 18 height 7
click at [293, 431] on div "Undo" at bounding box center [290, 516] width 18 height 7
click at [284, 431] on div "Undo" at bounding box center [284, 517] width 44 height 18
click at [290, 431] on div "Undo" at bounding box center [284, 517] width 44 height 18
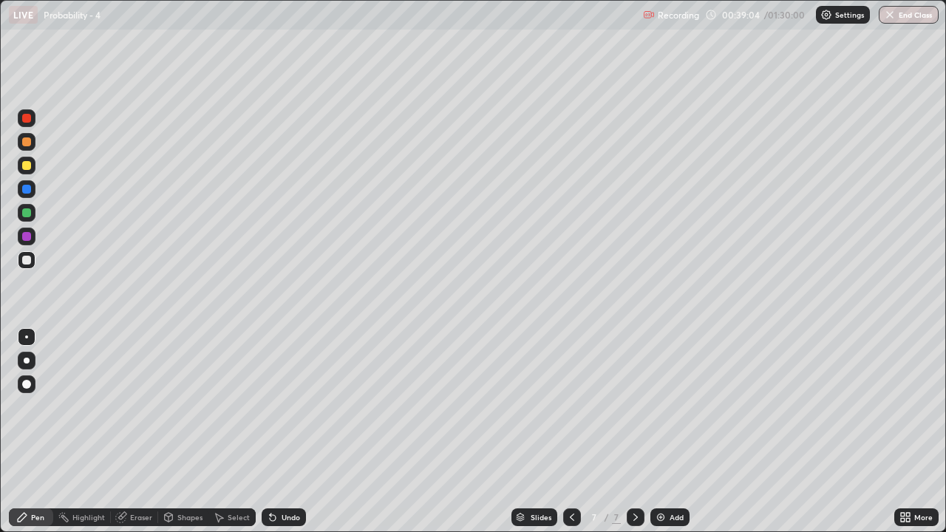
click at [292, 431] on div "Undo" at bounding box center [290, 516] width 18 height 7
click at [238, 431] on div "Select" at bounding box center [239, 516] width 22 height 7
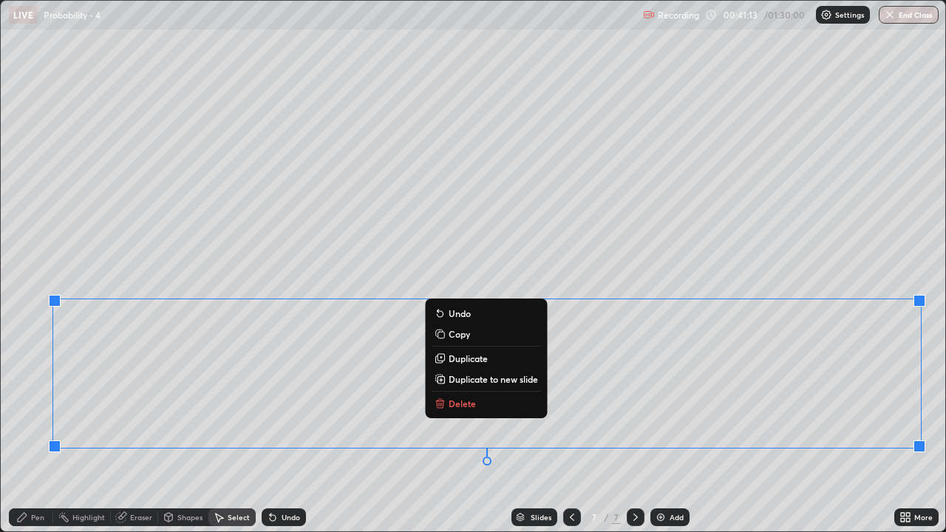
click at [463, 378] on p "Duplicate to new slide" at bounding box center [492, 379] width 89 height 12
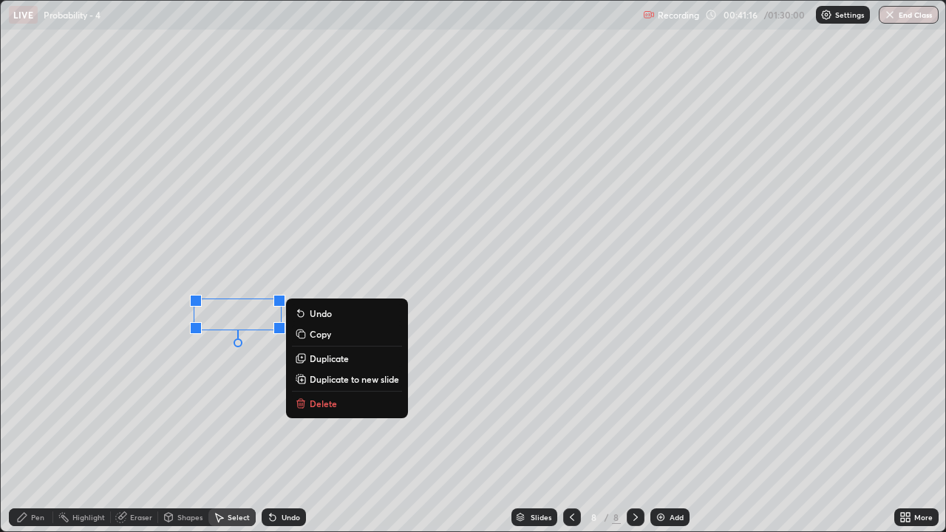
click at [332, 402] on p "Delete" at bounding box center [323, 403] width 27 height 12
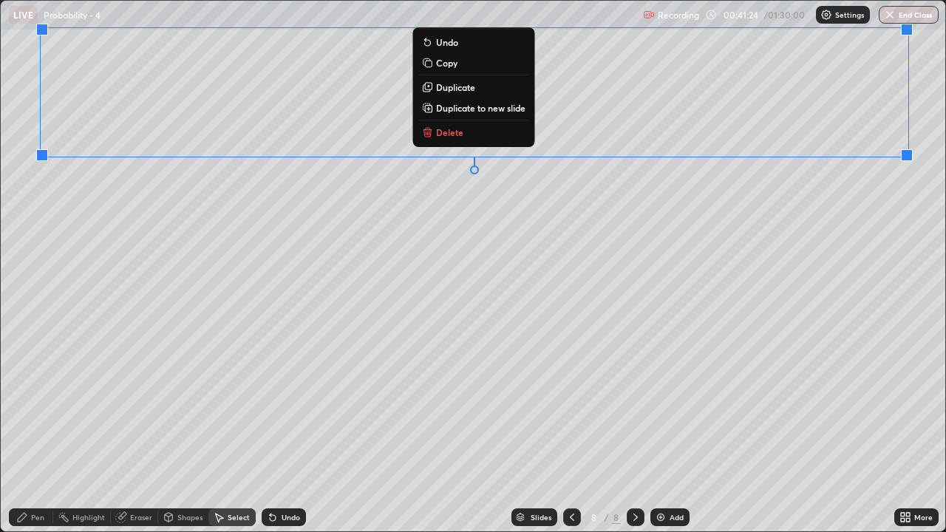
click at [331, 264] on div "0 ° Undo Copy Duplicate Duplicate to new slide Delete" at bounding box center [473, 266] width 944 height 530
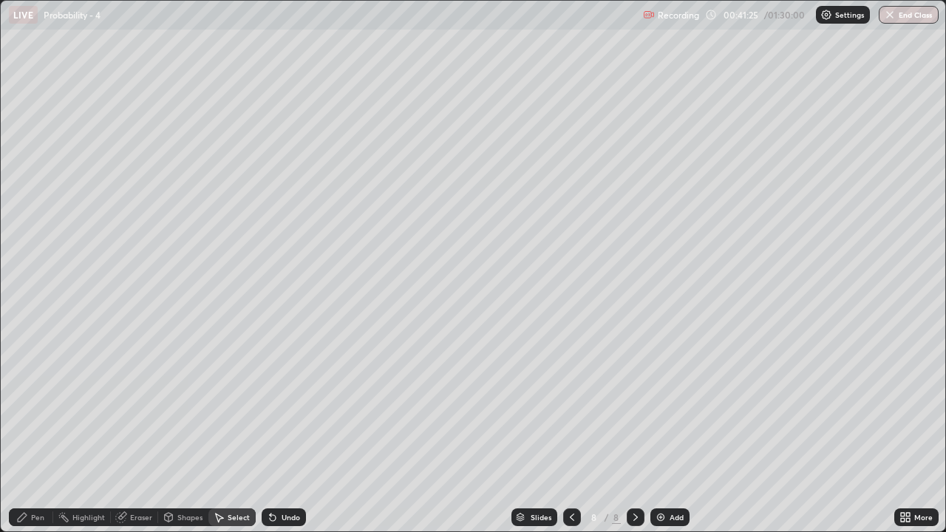
click at [37, 431] on div "Pen" at bounding box center [37, 516] width 13 height 7
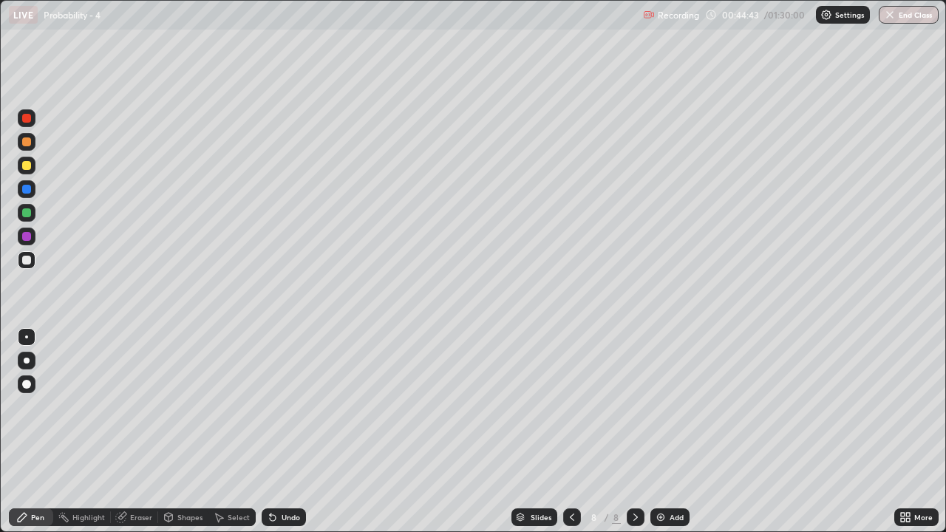
click at [287, 431] on div "Undo" at bounding box center [290, 516] width 18 height 7
click at [290, 431] on div "Undo" at bounding box center [290, 516] width 18 height 7
click at [27, 167] on div at bounding box center [26, 165] width 9 height 9
click at [291, 431] on div "Undo" at bounding box center [290, 516] width 18 height 7
click at [290, 431] on div "Undo" at bounding box center [290, 516] width 18 height 7
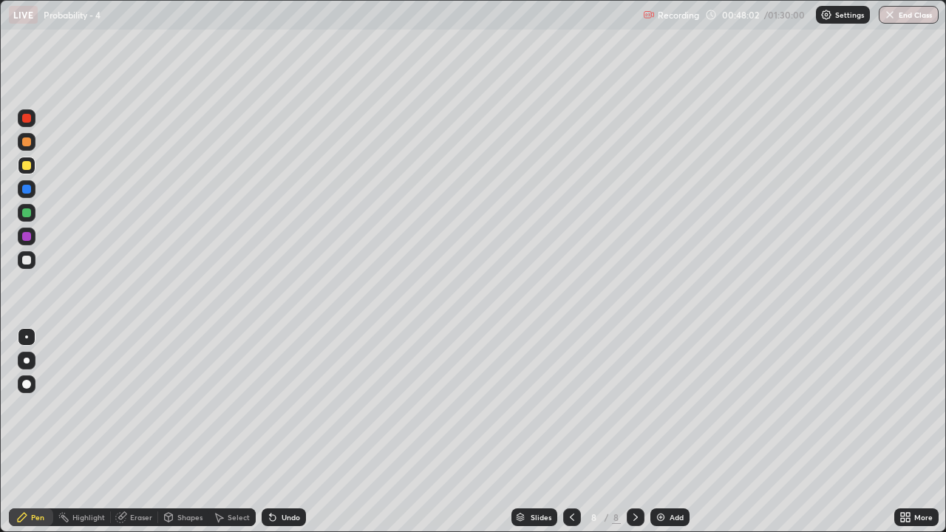
click at [30, 211] on div at bounding box center [26, 212] width 9 height 9
click at [663, 431] on img at bounding box center [661, 517] width 12 height 12
click at [27, 259] on div at bounding box center [26, 260] width 9 height 9
click at [286, 431] on div "Undo" at bounding box center [290, 516] width 18 height 7
click at [287, 431] on div "Undo" at bounding box center [290, 516] width 18 height 7
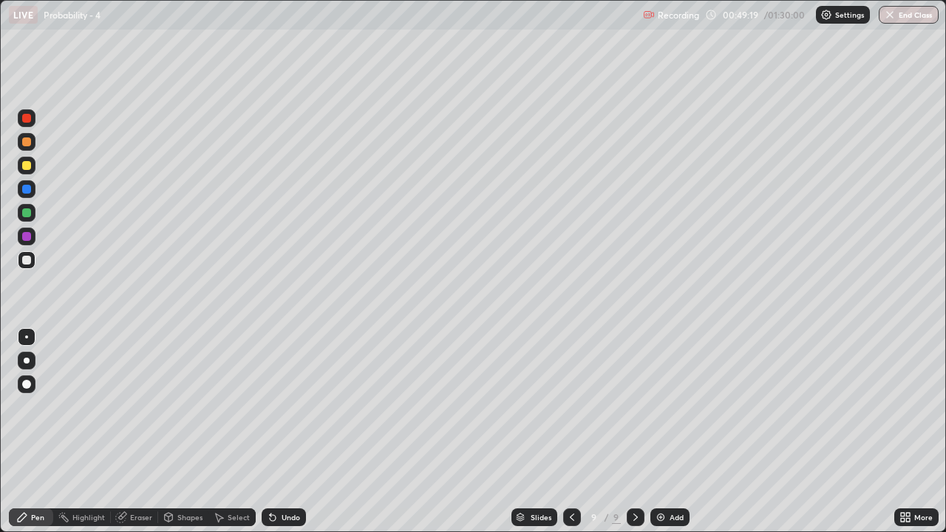
click at [288, 431] on div "Undo" at bounding box center [290, 516] width 18 height 7
click at [287, 431] on div "Undo" at bounding box center [290, 516] width 18 height 7
click at [283, 431] on div "Undo" at bounding box center [290, 516] width 18 height 7
click at [289, 431] on div "Undo" at bounding box center [290, 516] width 18 height 7
click at [296, 431] on div "Undo" at bounding box center [290, 516] width 18 height 7
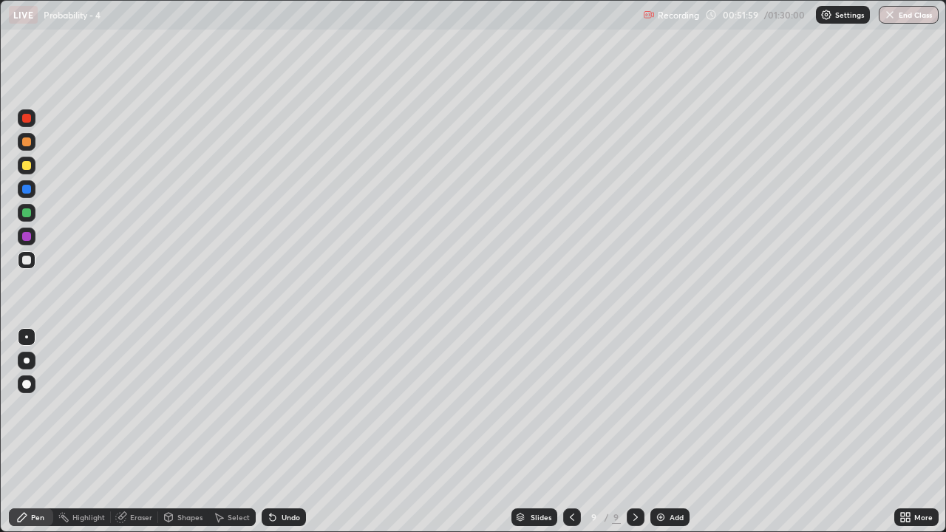
click at [284, 431] on div "Undo" at bounding box center [290, 516] width 18 height 7
click at [293, 431] on div "Undo" at bounding box center [290, 516] width 18 height 7
click at [287, 431] on div "Undo" at bounding box center [290, 516] width 18 height 7
click at [290, 431] on div "Undo" at bounding box center [290, 516] width 18 height 7
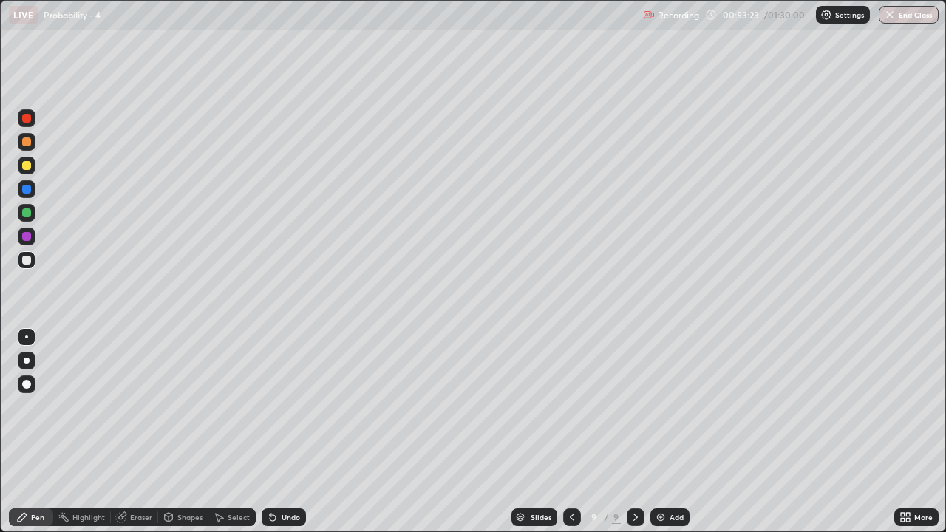
click at [290, 431] on div "Undo" at bounding box center [290, 516] width 18 height 7
click at [289, 431] on div "Undo" at bounding box center [290, 516] width 18 height 7
click at [290, 431] on div "Undo" at bounding box center [290, 516] width 18 height 7
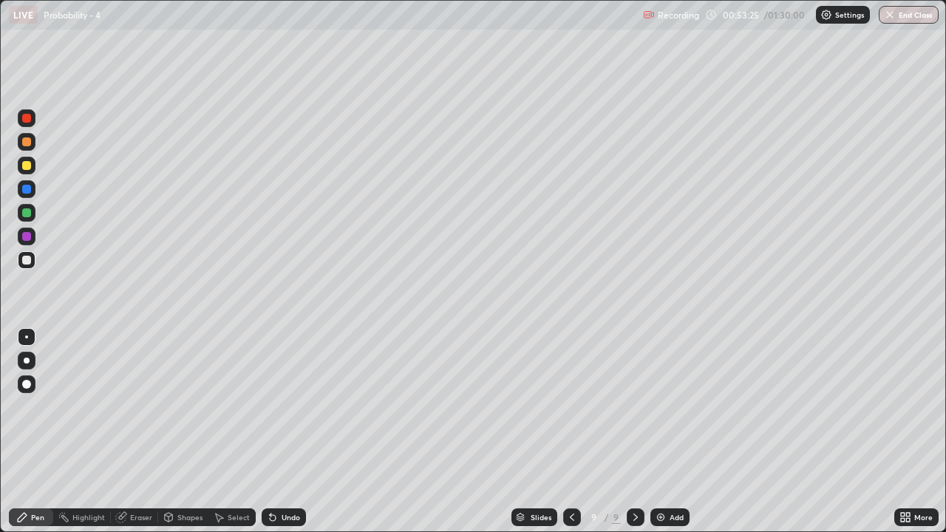
click at [290, 431] on div "Undo" at bounding box center [290, 516] width 18 height 7
click at [287, 431] on div "Undo" at bounding box center [290, 516] width 18 height 7
click at [276, 431] on icon at bounding box center [273, 517] width 12 height 12
click at [273, 431] on icon at bounding box center [273, 518] width 6 height 6
click at [270, 431] on icon at bounding box center [273, 518] width 6 height 6
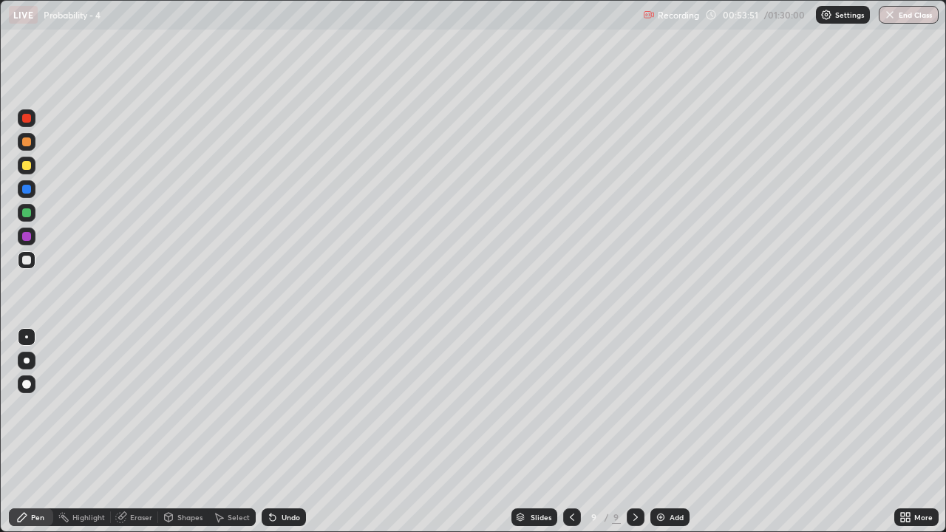
click at [273, 431] on icon at bounding box center [273, 517] width 12 height 12
click at [270, 431] on icon at bounding box center [273, 518] width 6 height 6
click at [276, 431] on icon at bounding box center [273, 517] width 12 height 12
click at [276, 431] on div "Undo" at bounding box center [284, 517] width 44 height 18
click at [286, 431] on div "Undo" at bounding box center [290, 516] width 18 height 7
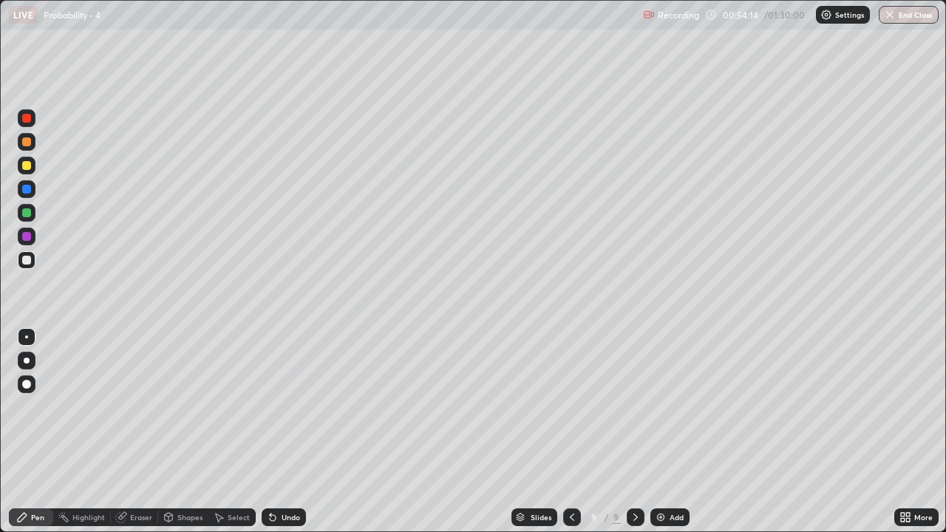
click at [284, 431] on div "Undo" at bounding box center [290, 516] width 18 height 7
click at [283, 431] on div "Undo" at bounding box center [290, 516] width 18 height 7
click at [284, 431] on div "Undo" at bounding box center [290, 516] width 18 height 7
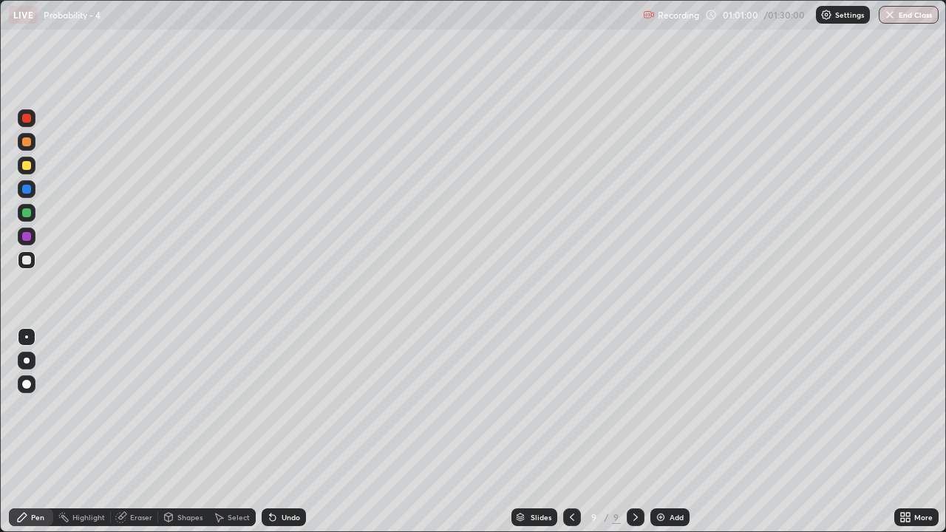
click at [664, 431] on img at bounding box center [661, 517] width 12 height 12
click at [290, 431] on div "Undo" at bounding box center [290, 516] width 18 height 7
click at [288, 431] on div "Undo" at bounding box center [290, 516] width 18 height 7
click at [289, 431] on div "Undo" at bounding box center [290, 516] width 18 height 7
click at [27, 166] on div at bounding box center [26, 165] width 9 height 9
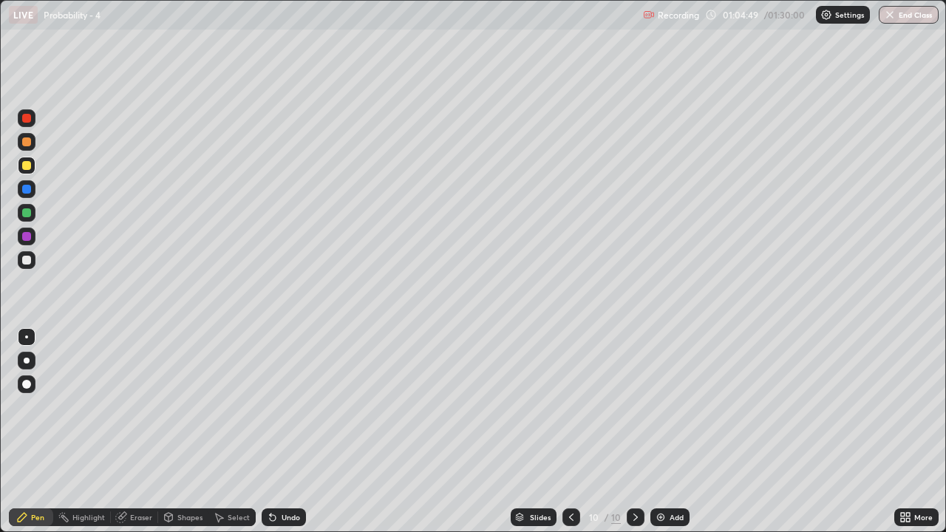
click at [137, 431] on div "Eraser" at bounding box center [141, 516] width 22 height 7
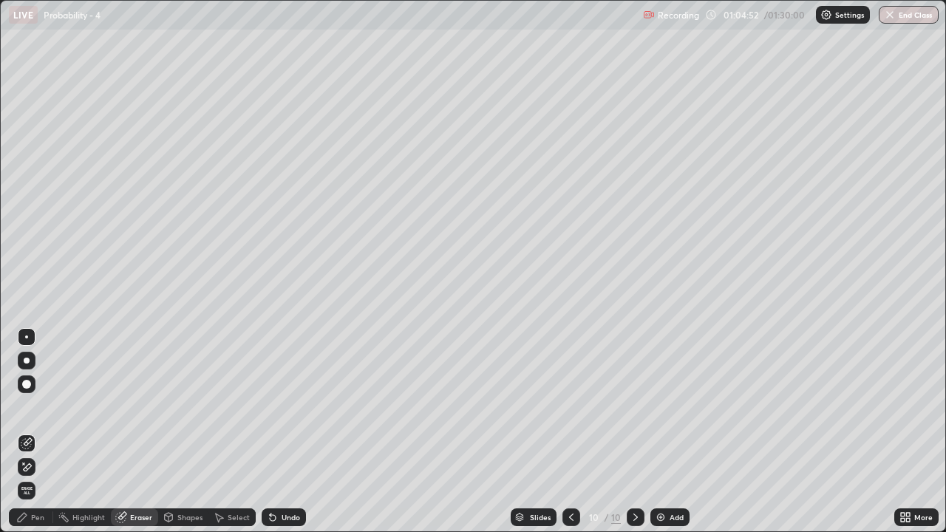
click at [14, 431] on div "Pen" at bounding box center [31, 517] width 44 height 18
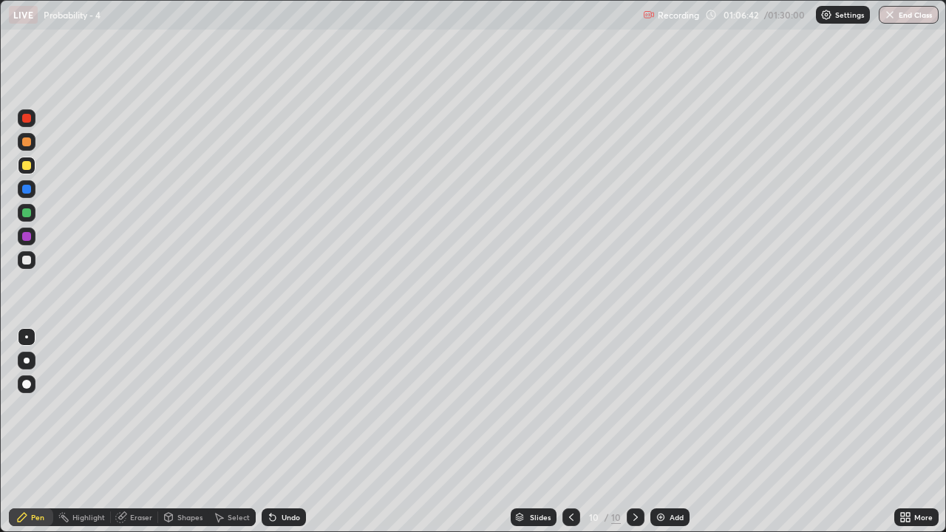
click at [674, 431] on div "Add" at bounding box center [676, 516] width 14 height 7
